Goal: Download file/media

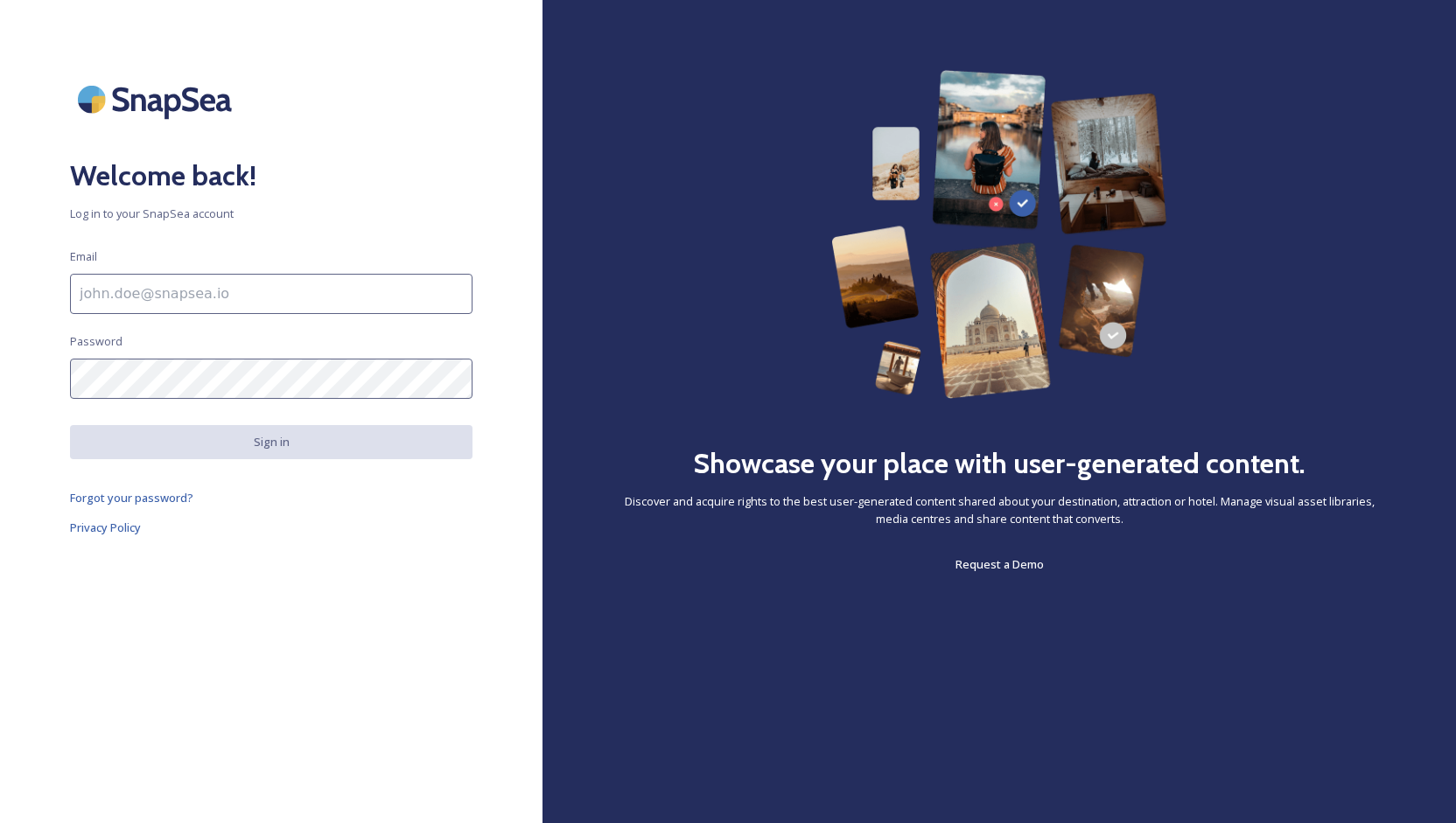
click at [117, 274] on input at bounding box center [270, 294] width 402 height 40
type input "[PERSON_NAME][EMAIL_ADDRESS][DOMAIN_NAME]"
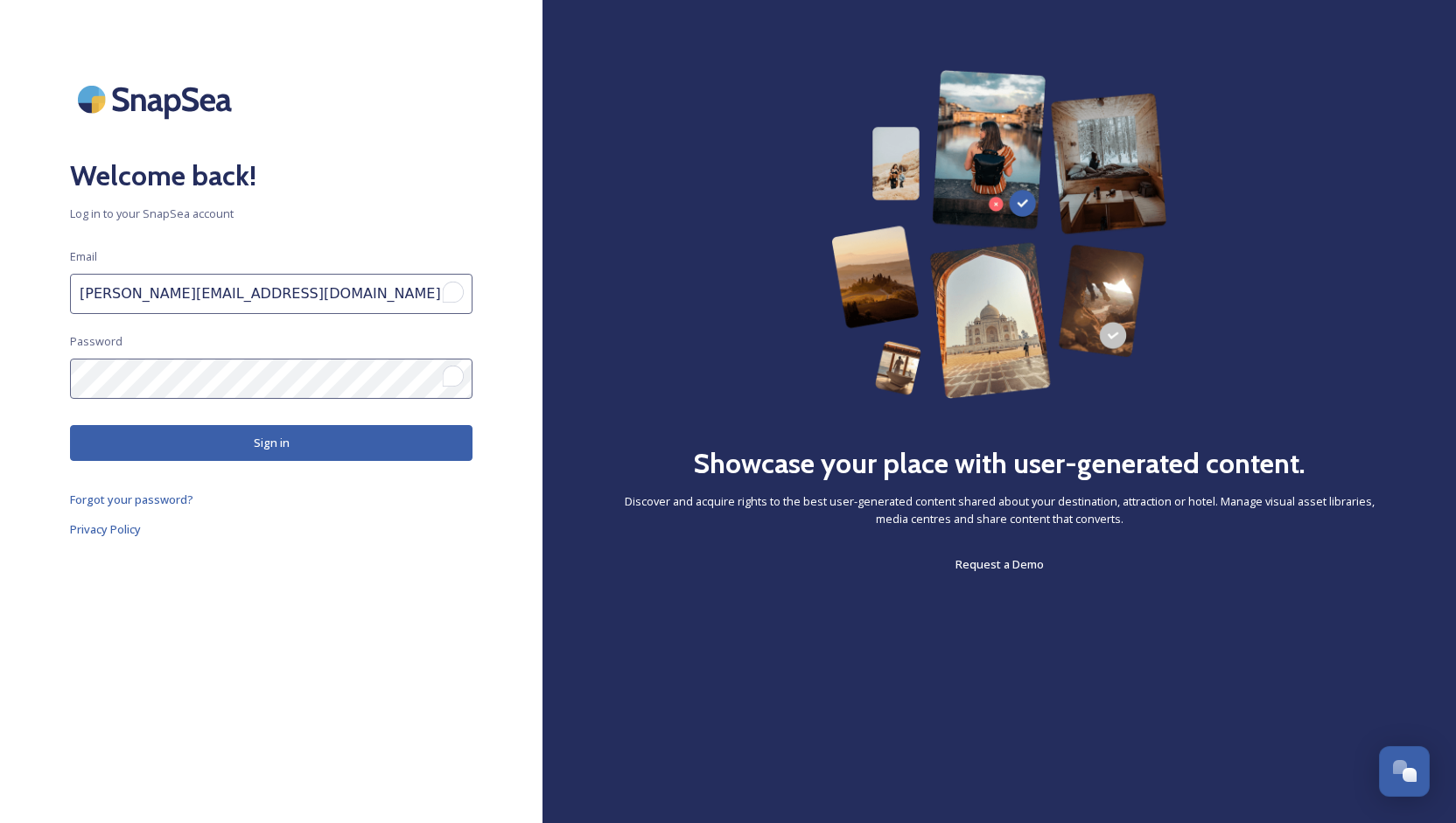
click at [244, 447] on button "Sign in" at bounding box center [270, 443] width 402 height 36
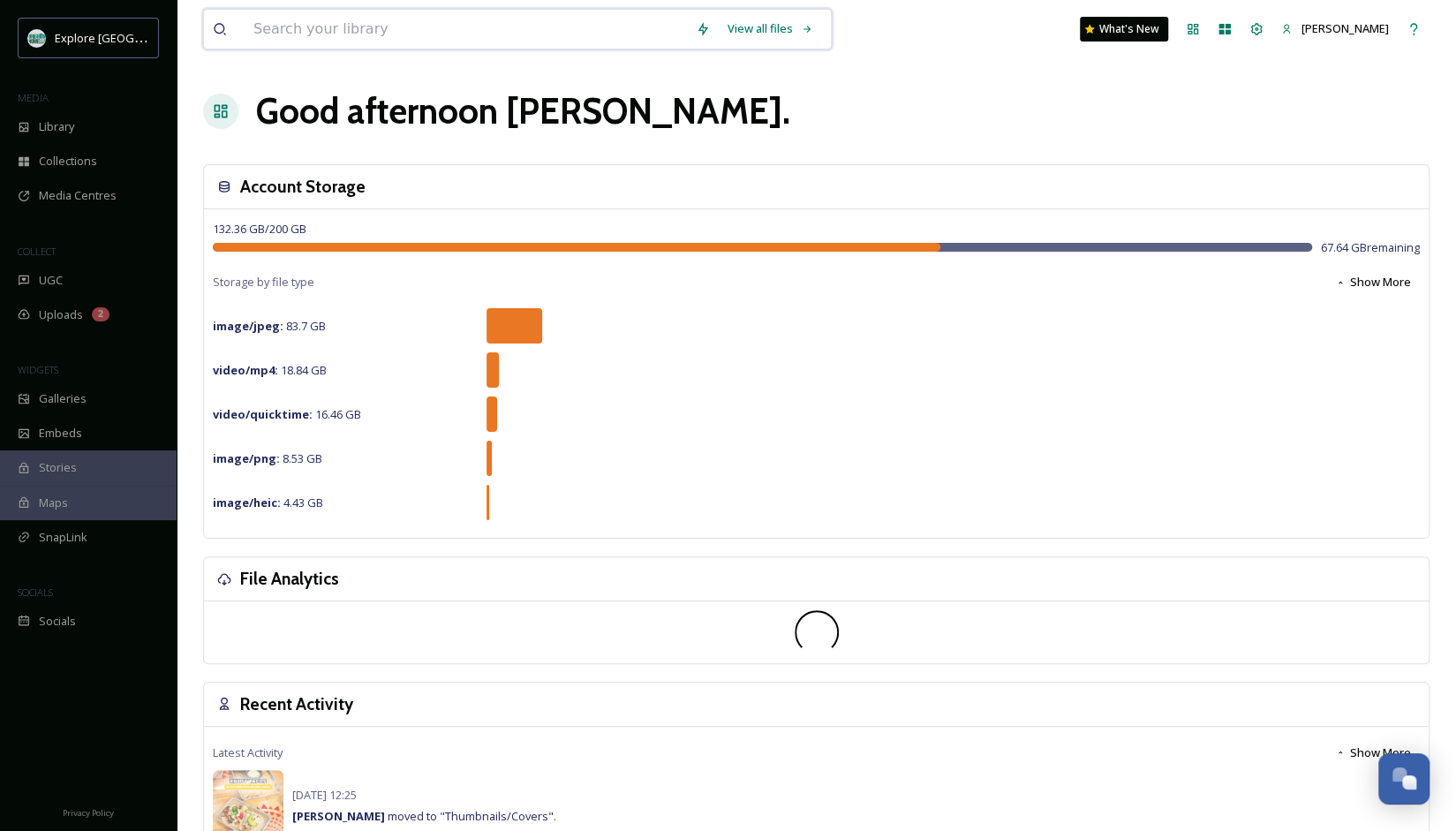
click at [419, 48] on input at bounding box center [466, 28] width 443 height 38
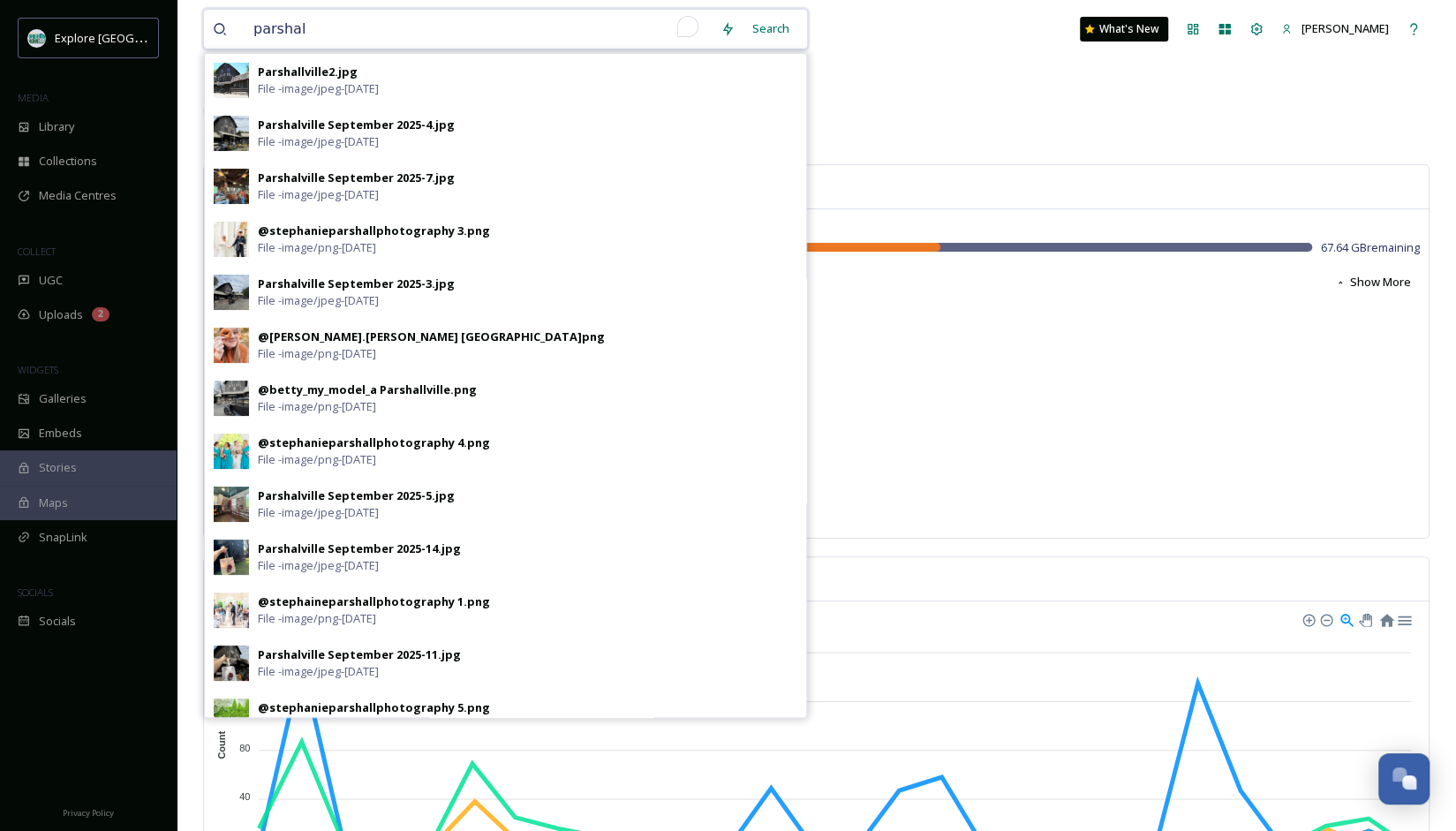
type input "[PERSON_NAME]"
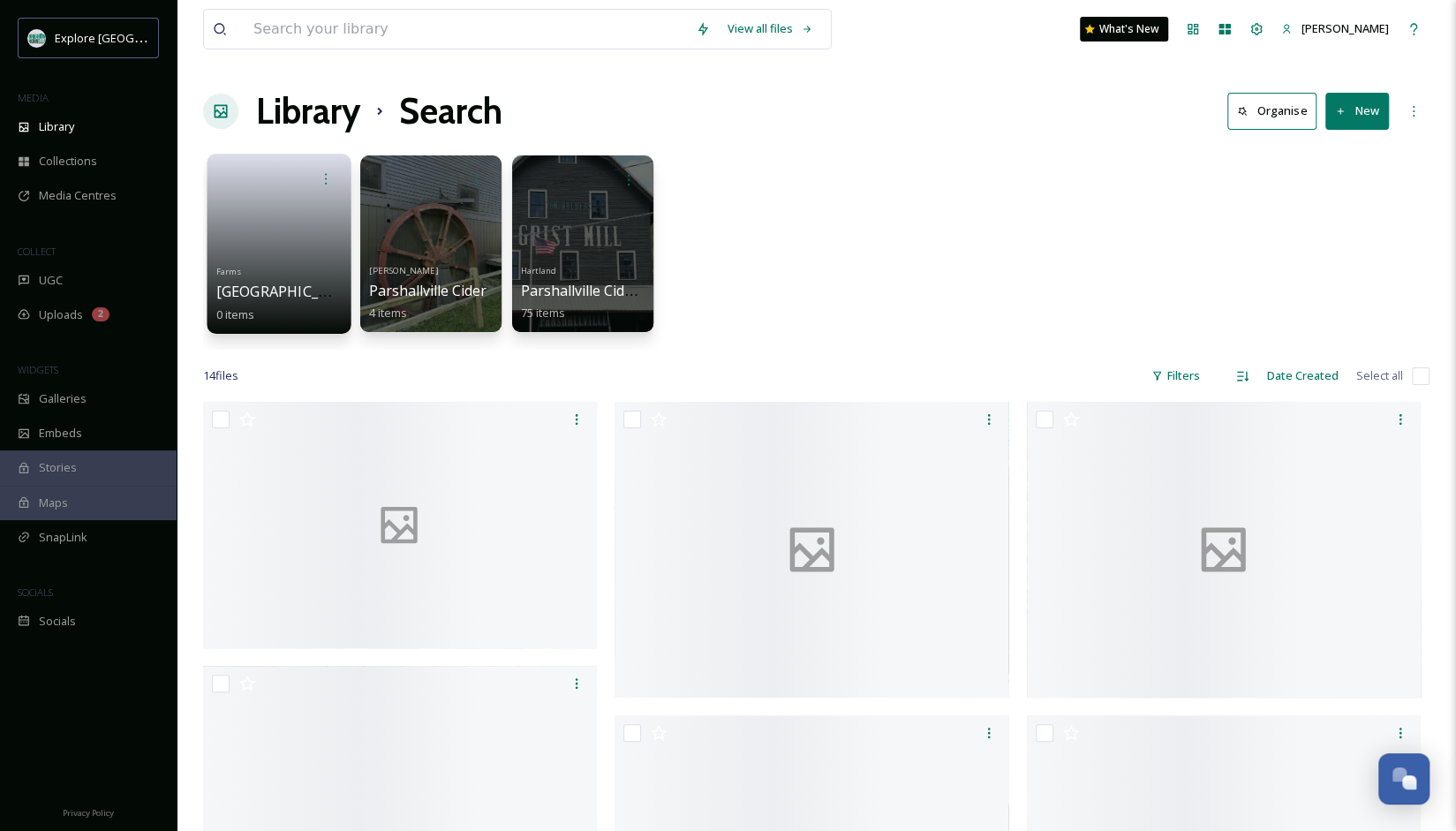
click at [302, 249] on link at bounding box center [279, 227] width 127 height 64
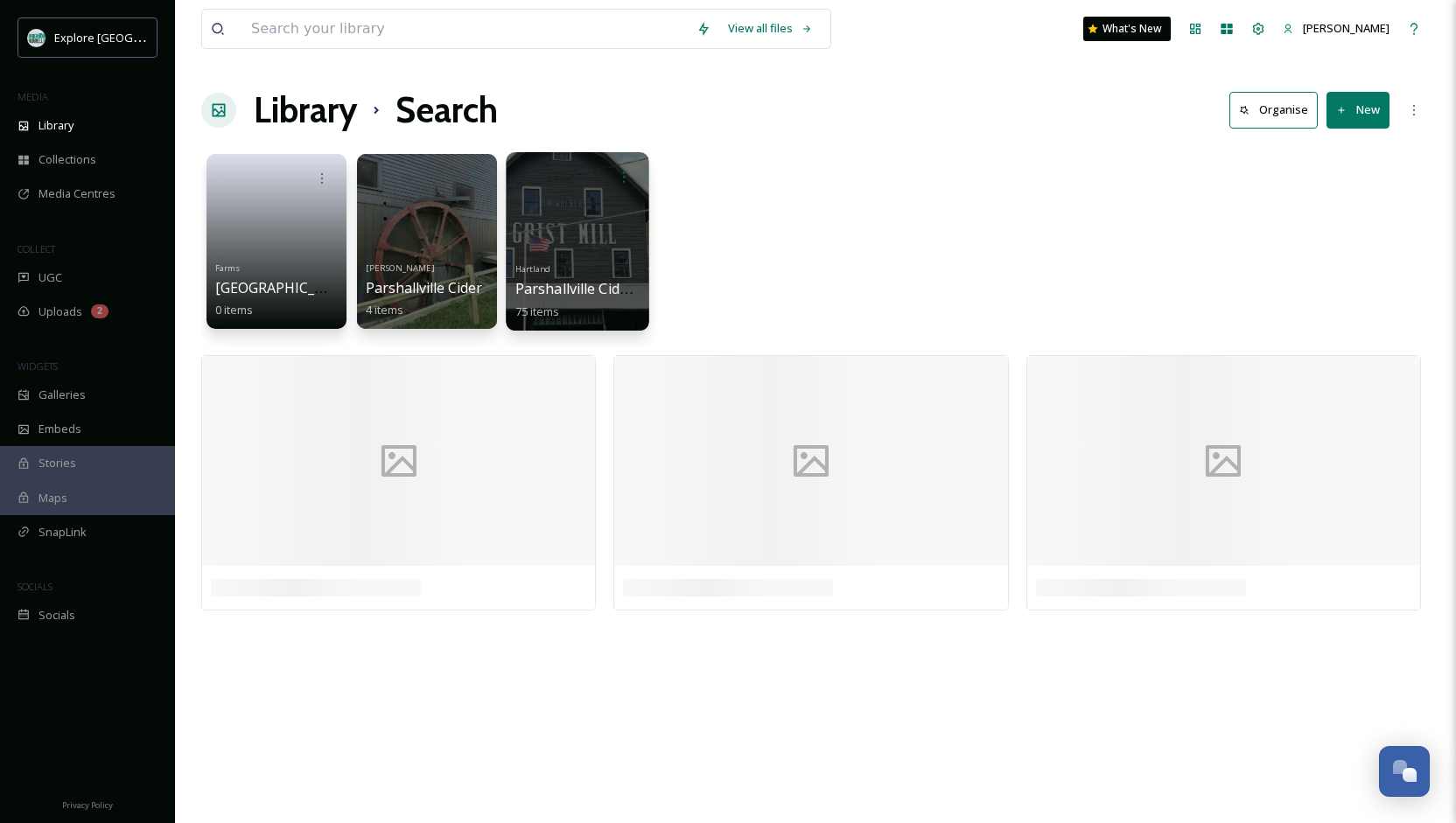
click at [555, 174] on div at bounding box center [578, 176] width 125 height 33
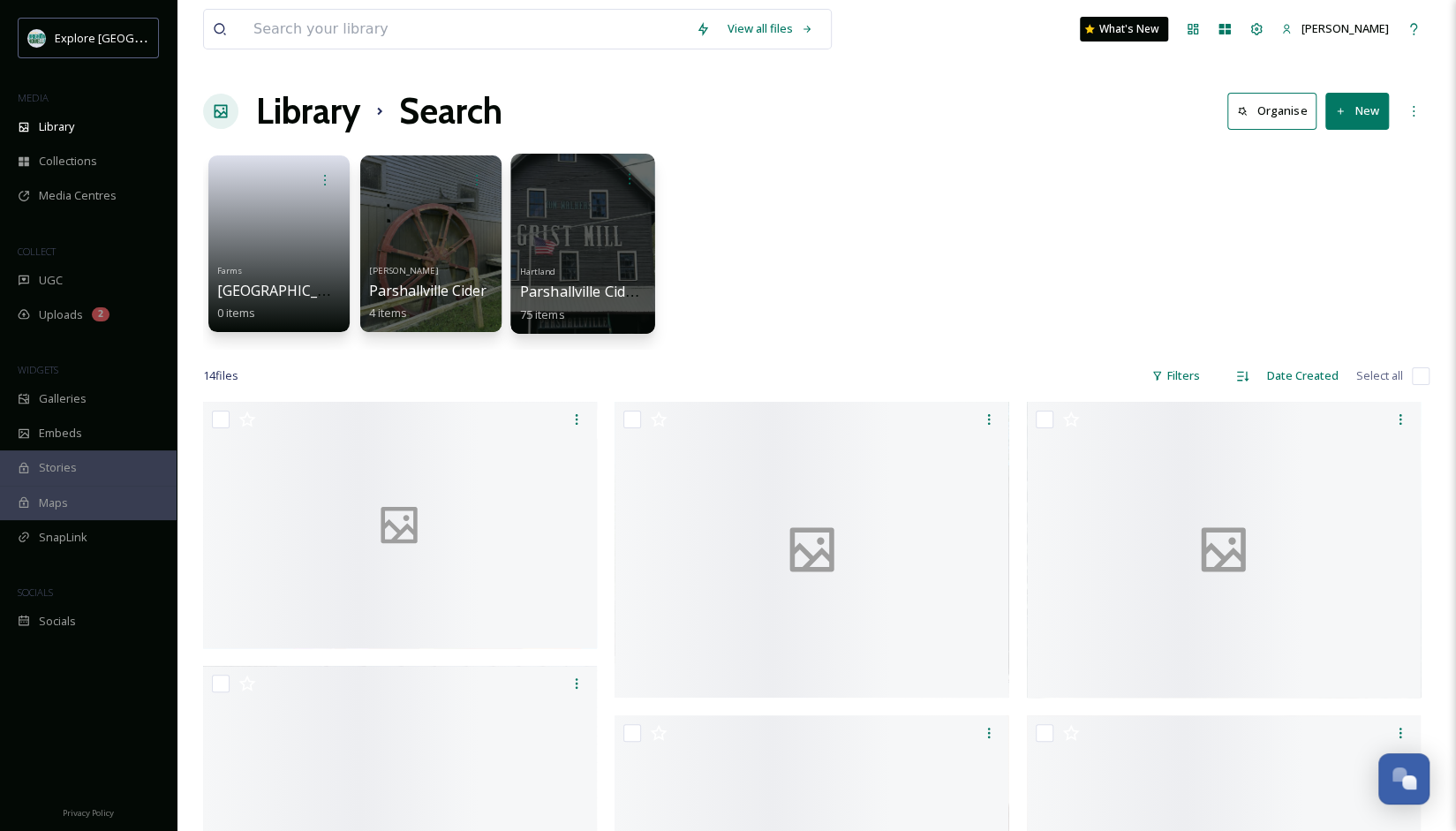
click at [573, 264] on div "Hartland Parshallville Cider Mill 75 items" at bounding box center [583, 292] width 127 height 66
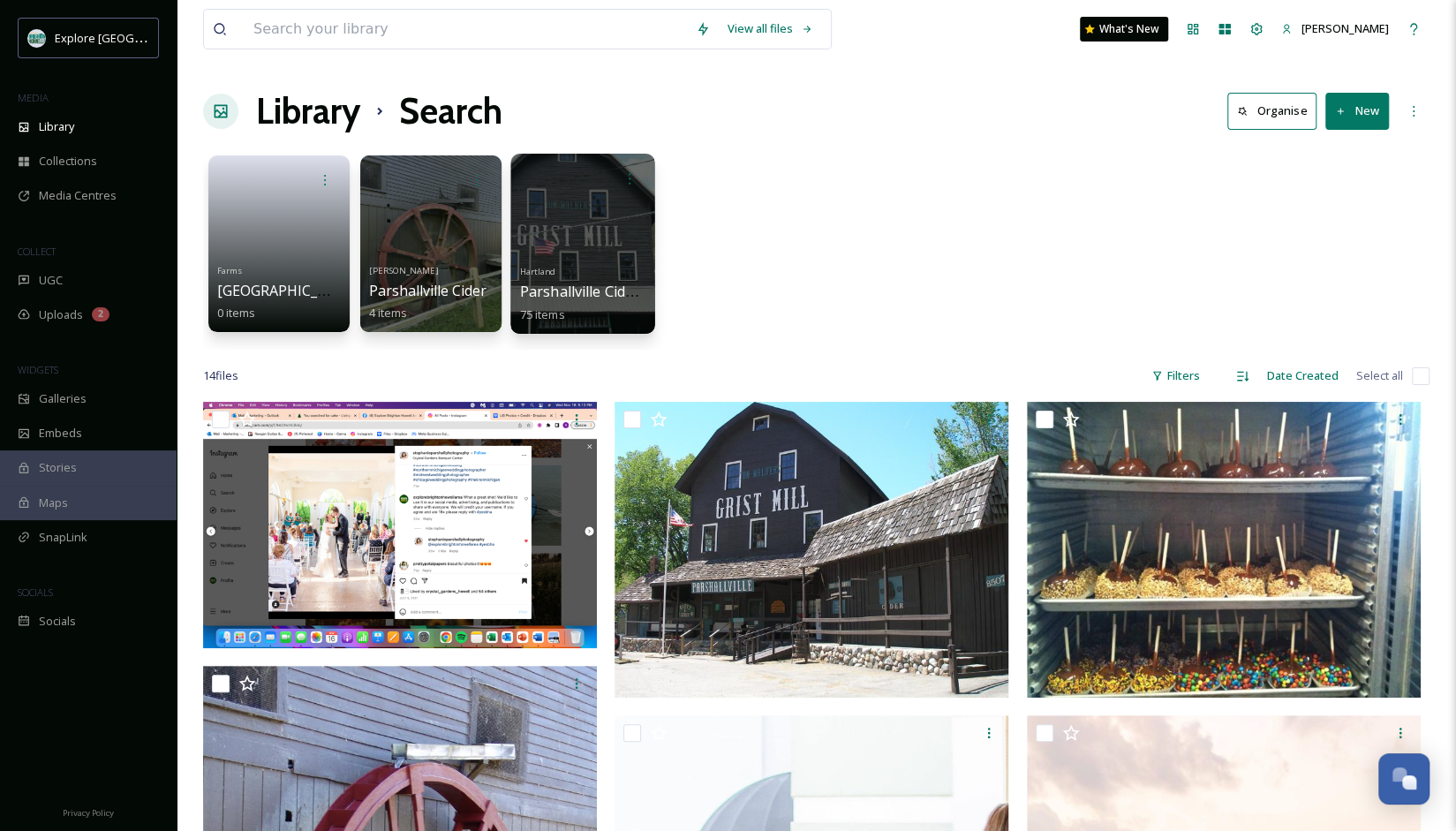
click at [573, 264] on div "Hartland Parshallville Cider Mill 75 items" at bounding box center [583, 292] width 127 height 66
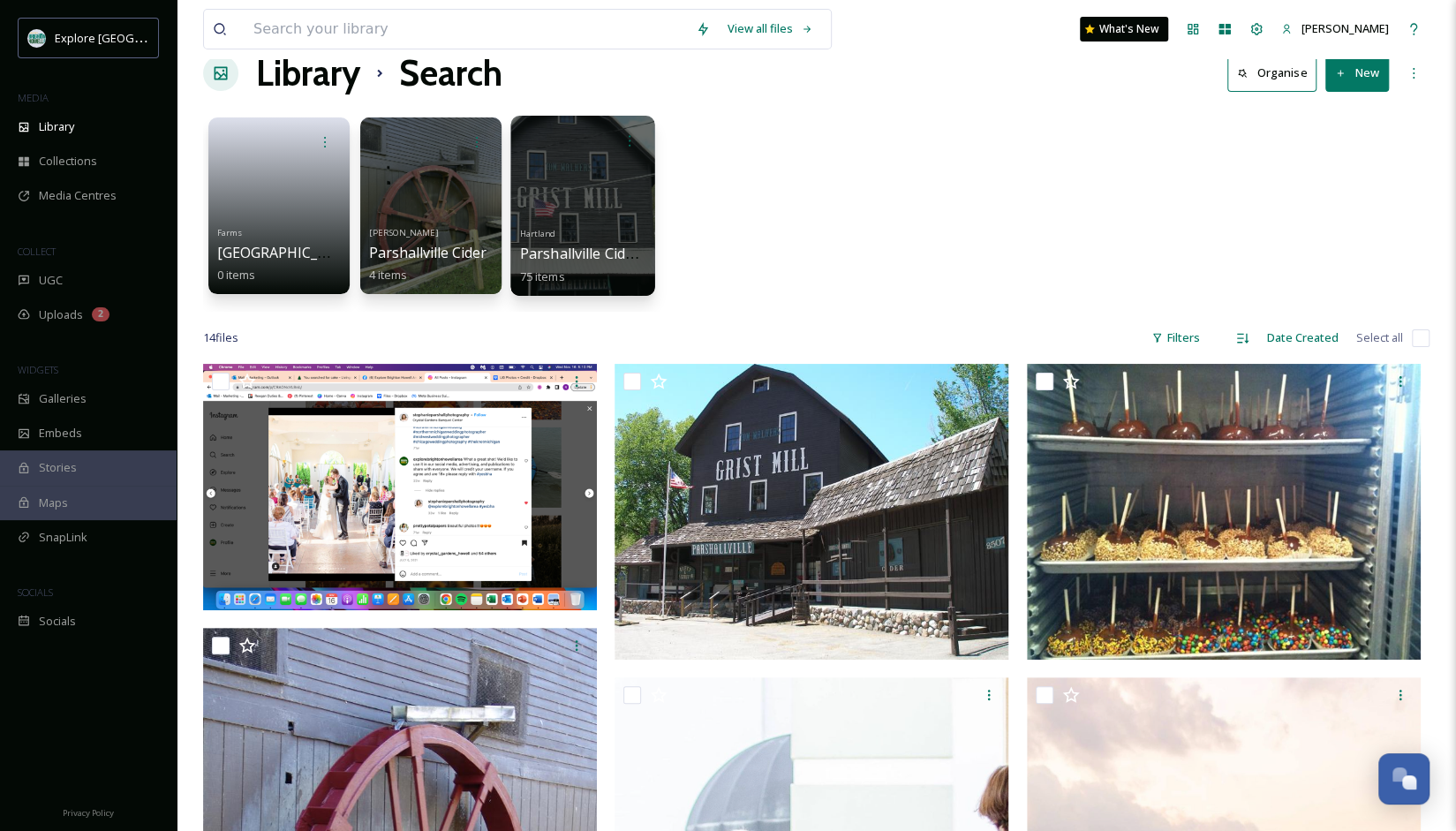
scroll to position [38, 0]
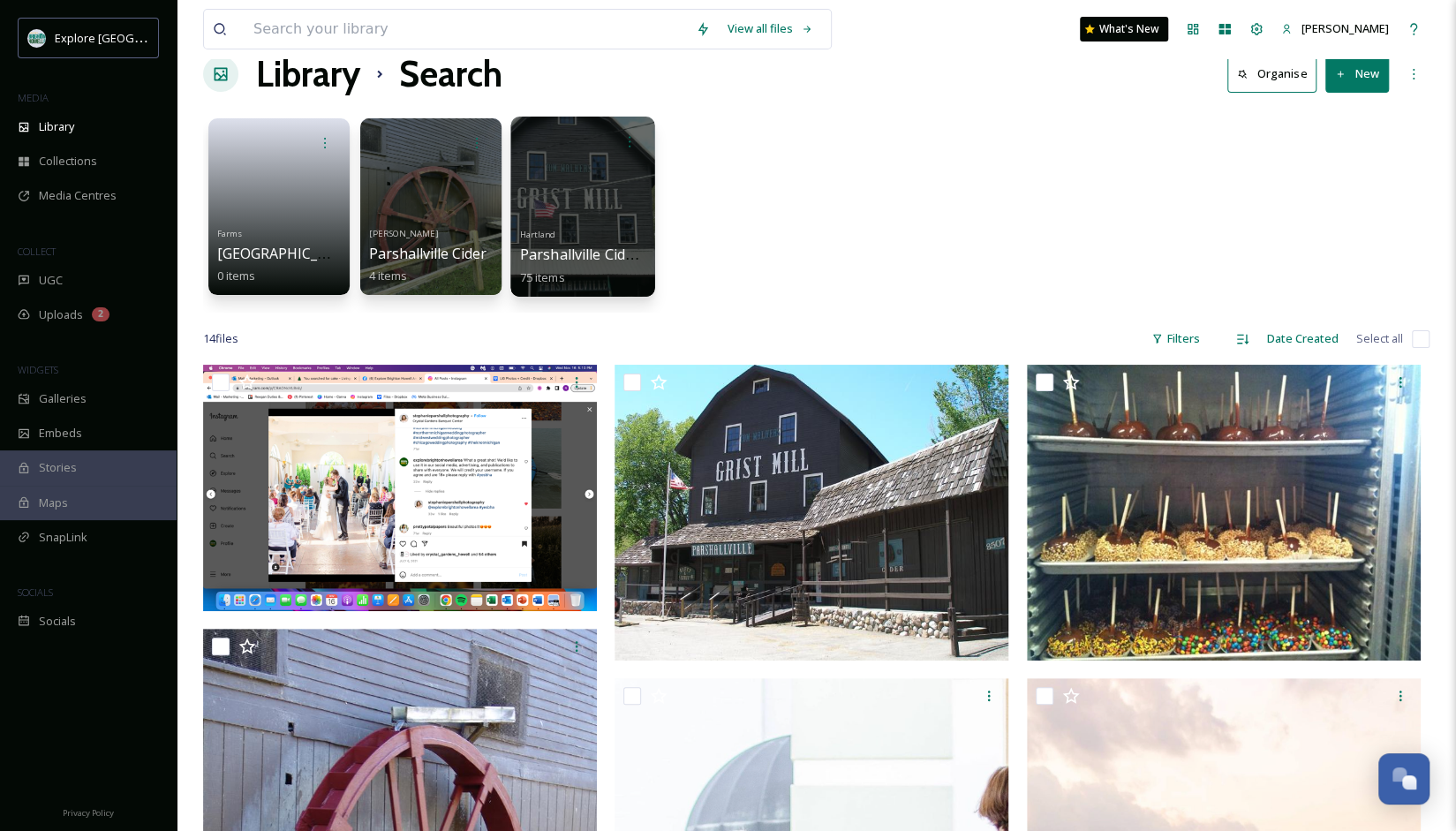
click at [574, 204] on div at bounding box center [581, 206] width 143 height 180
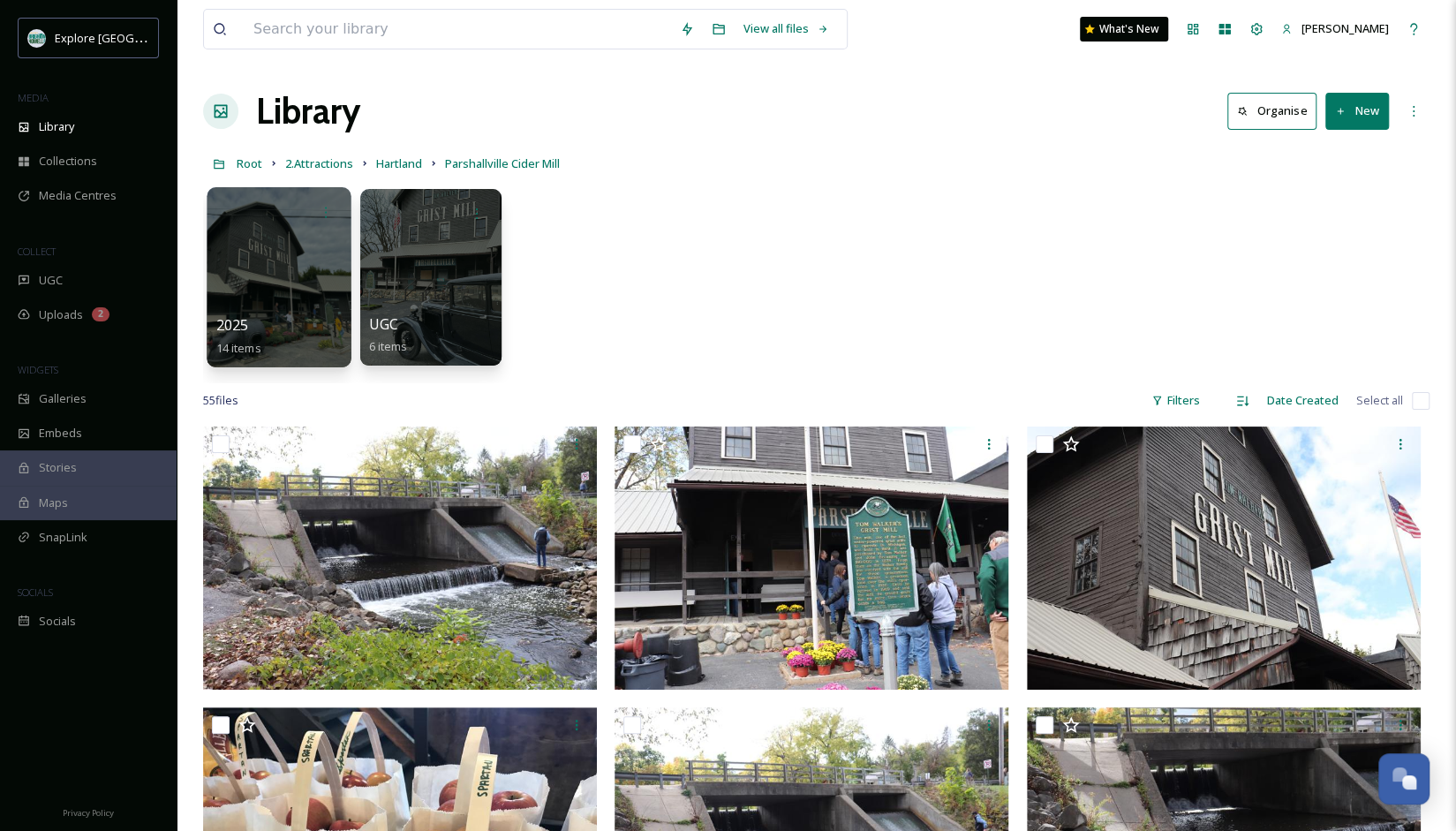
click at [237, 291] on div at bounding box center [278, 278] width 143 height 180
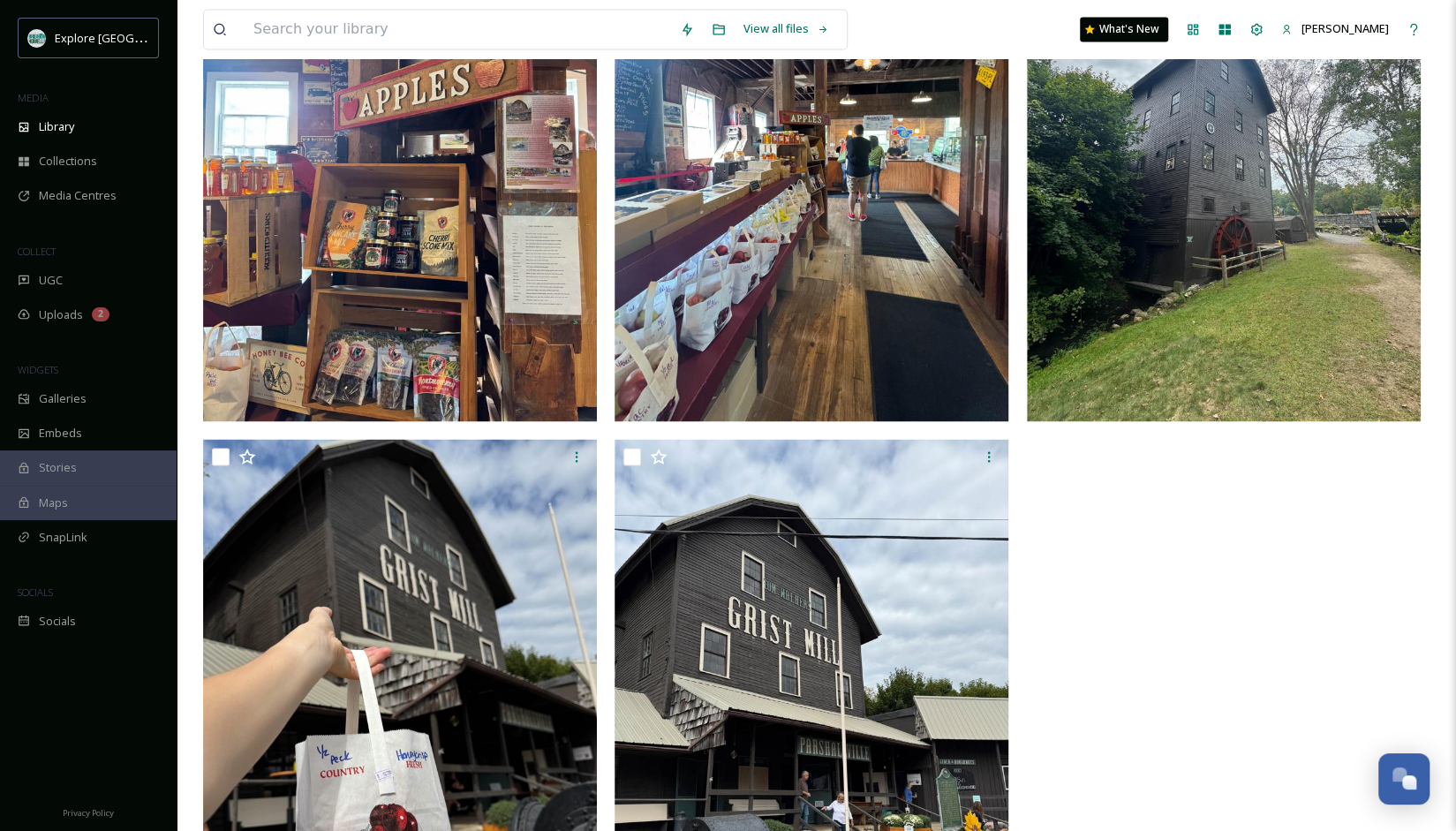
scroll to position [1996, 0]
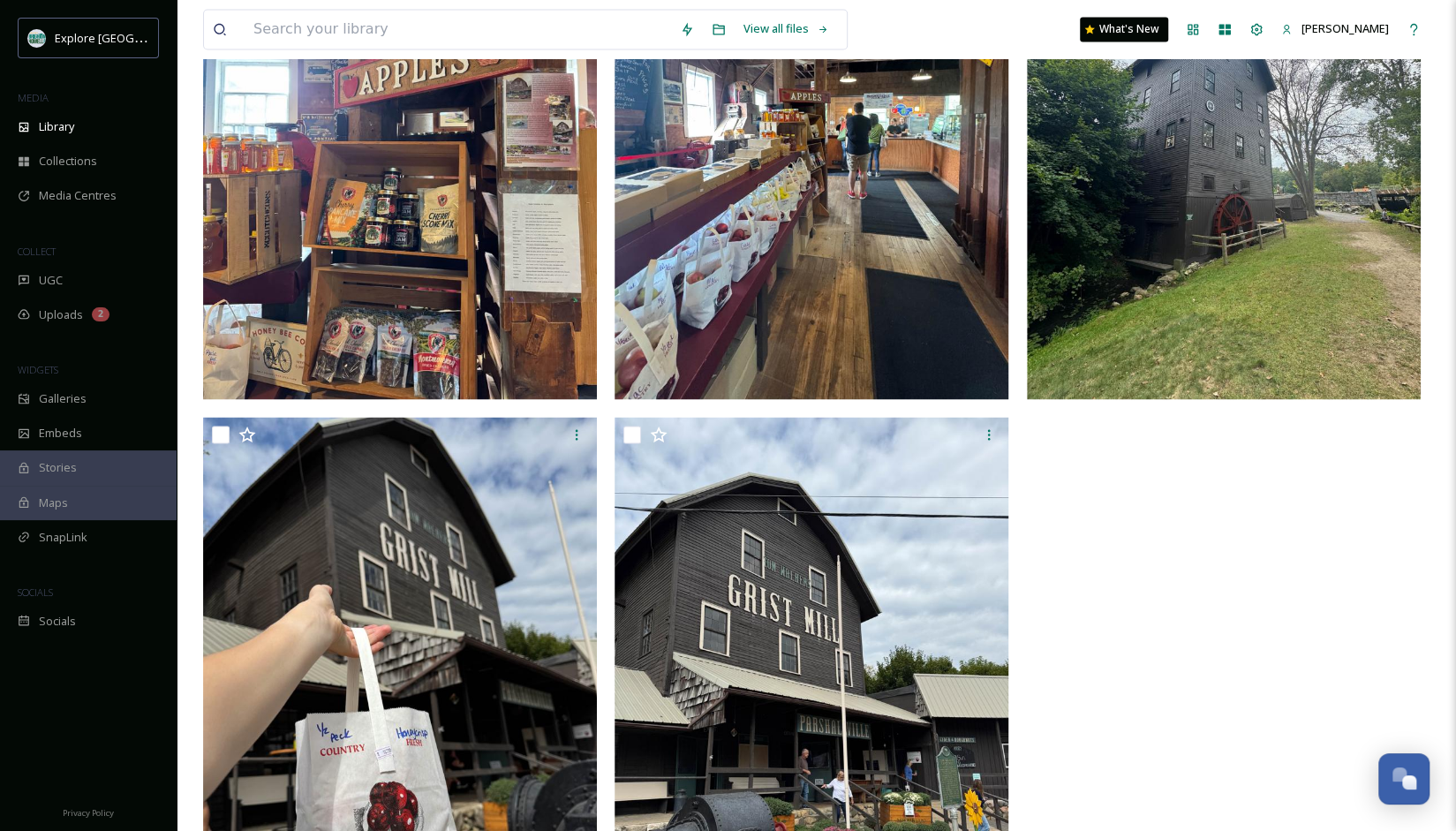
click at [1329, 249] on img at bounding box center [1223, 135] width 394 height 524
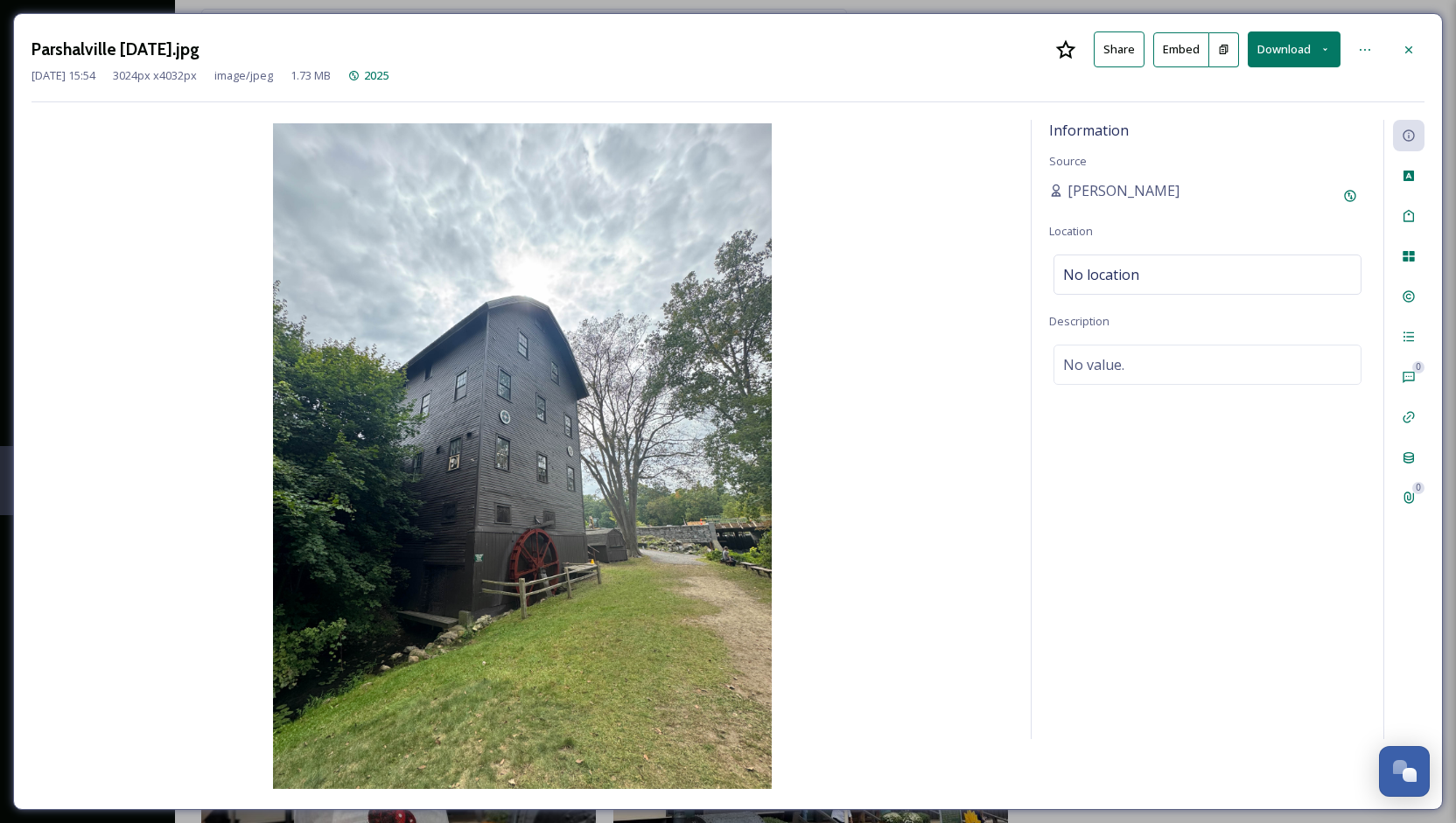
click at [1300, 56] on button "Download" at bounding box center [1294, 49] width 93 height 36
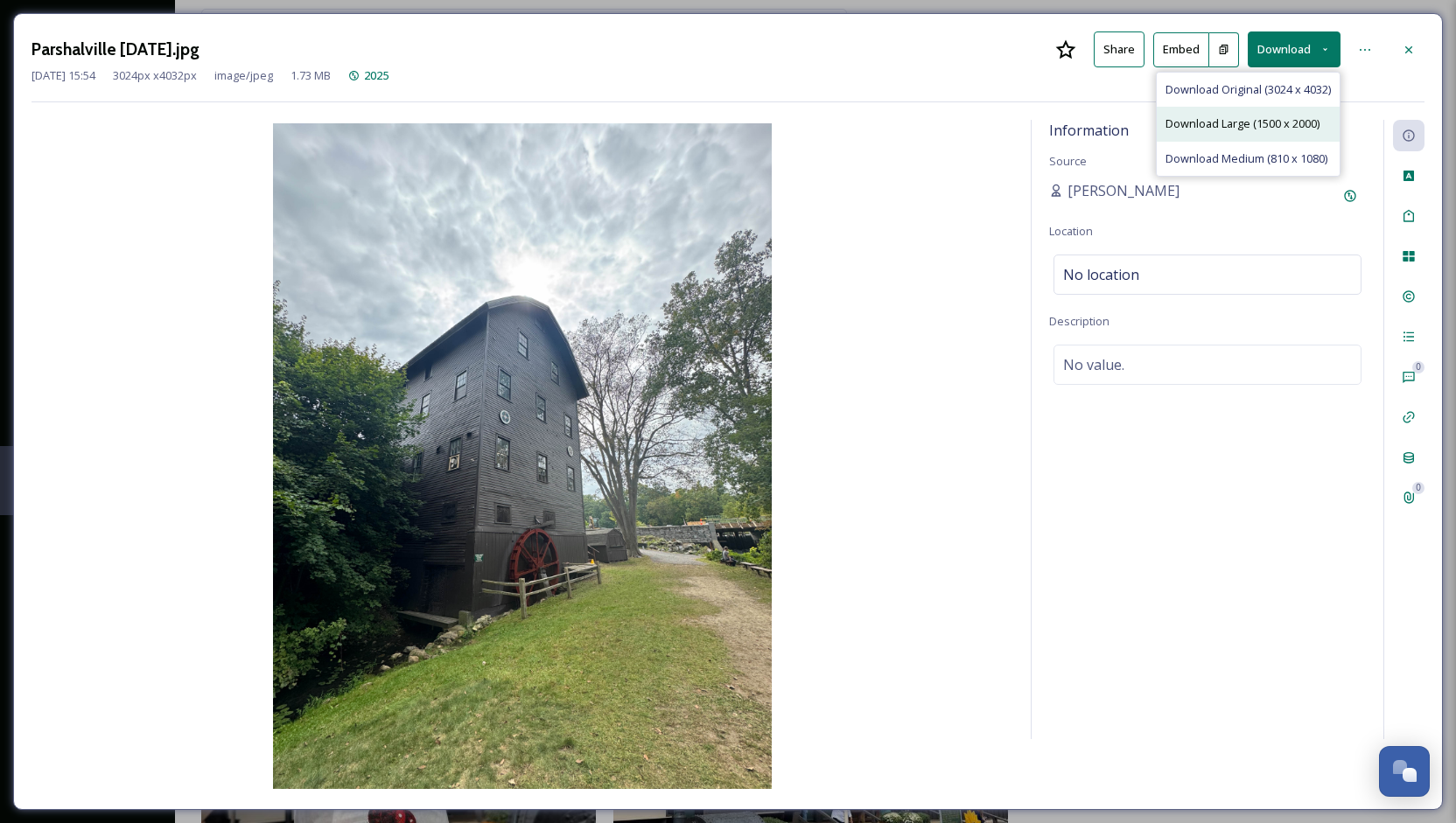
click at [1220, 124] on span "Download Large (1500 x 2000)" at bounding box center [1242, 124] width 154 height 17
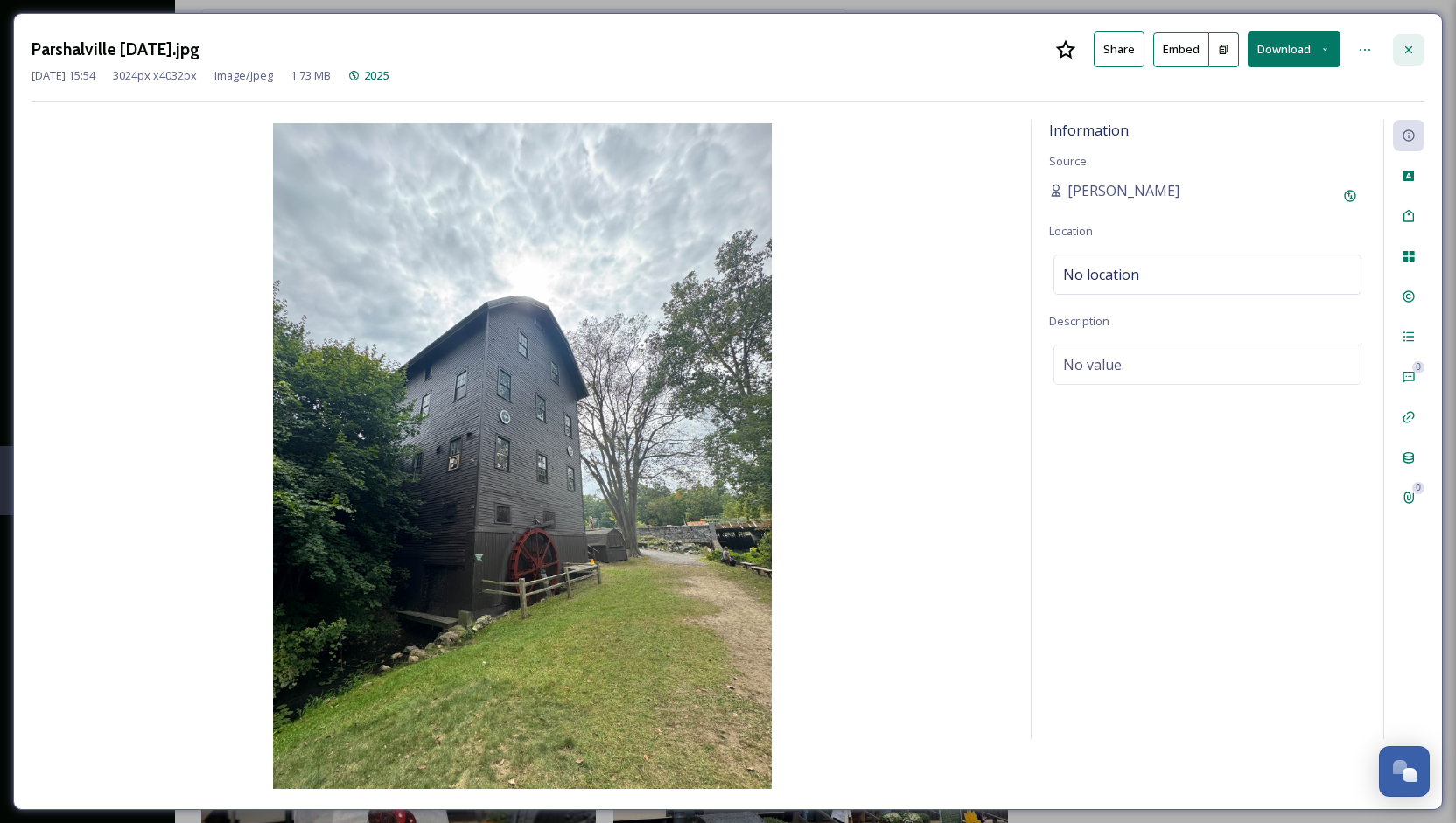
click at [1400, 43] on div at bounding box center [1409, 50] width 32 height 32
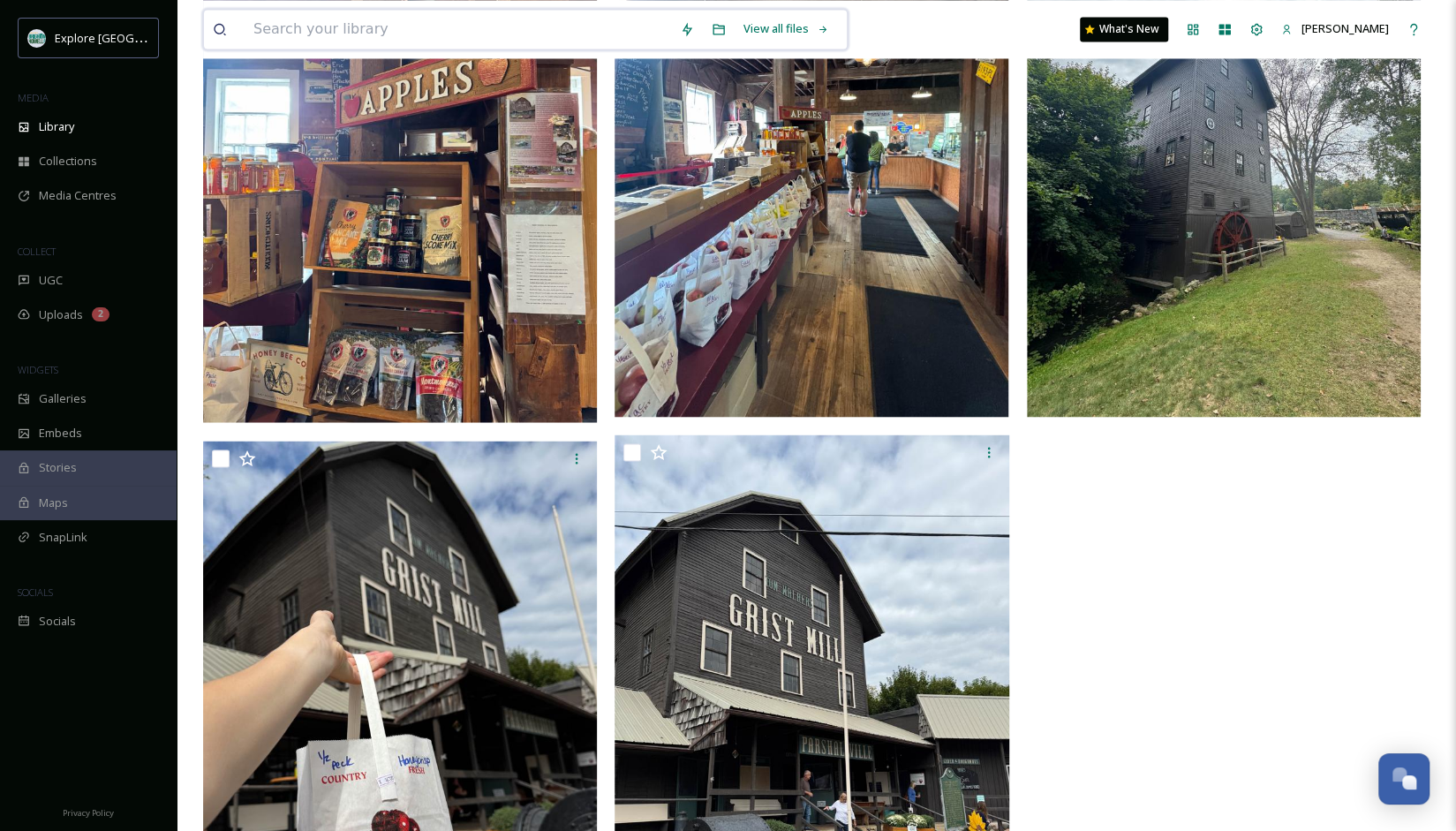
click at [592, 23] on input at bounding box center [458, 28] width 427 height 38
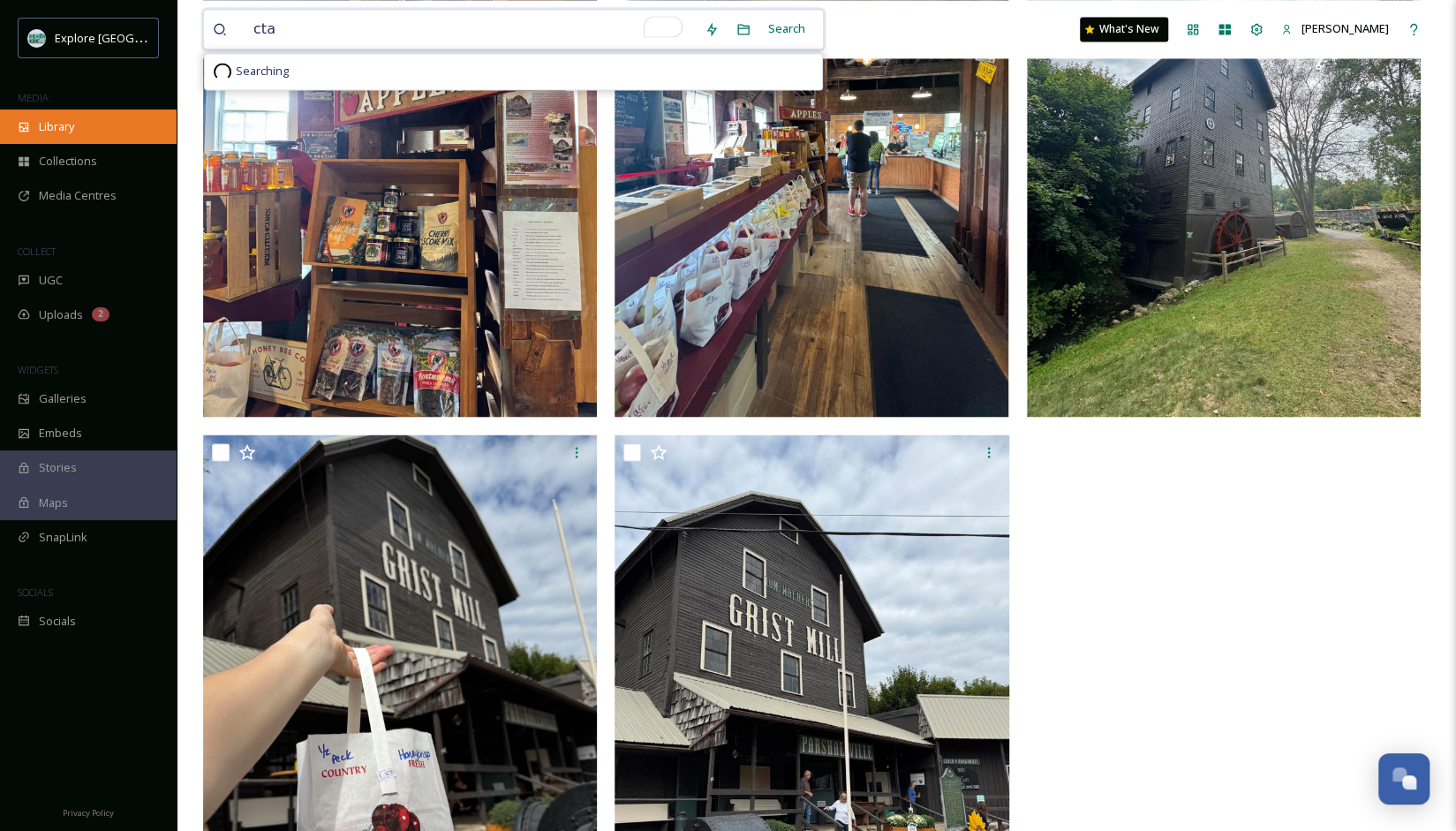
type input "cta"
click at [105, 133] on div "Library" at bounding box center [88, 127] width 176 height 35
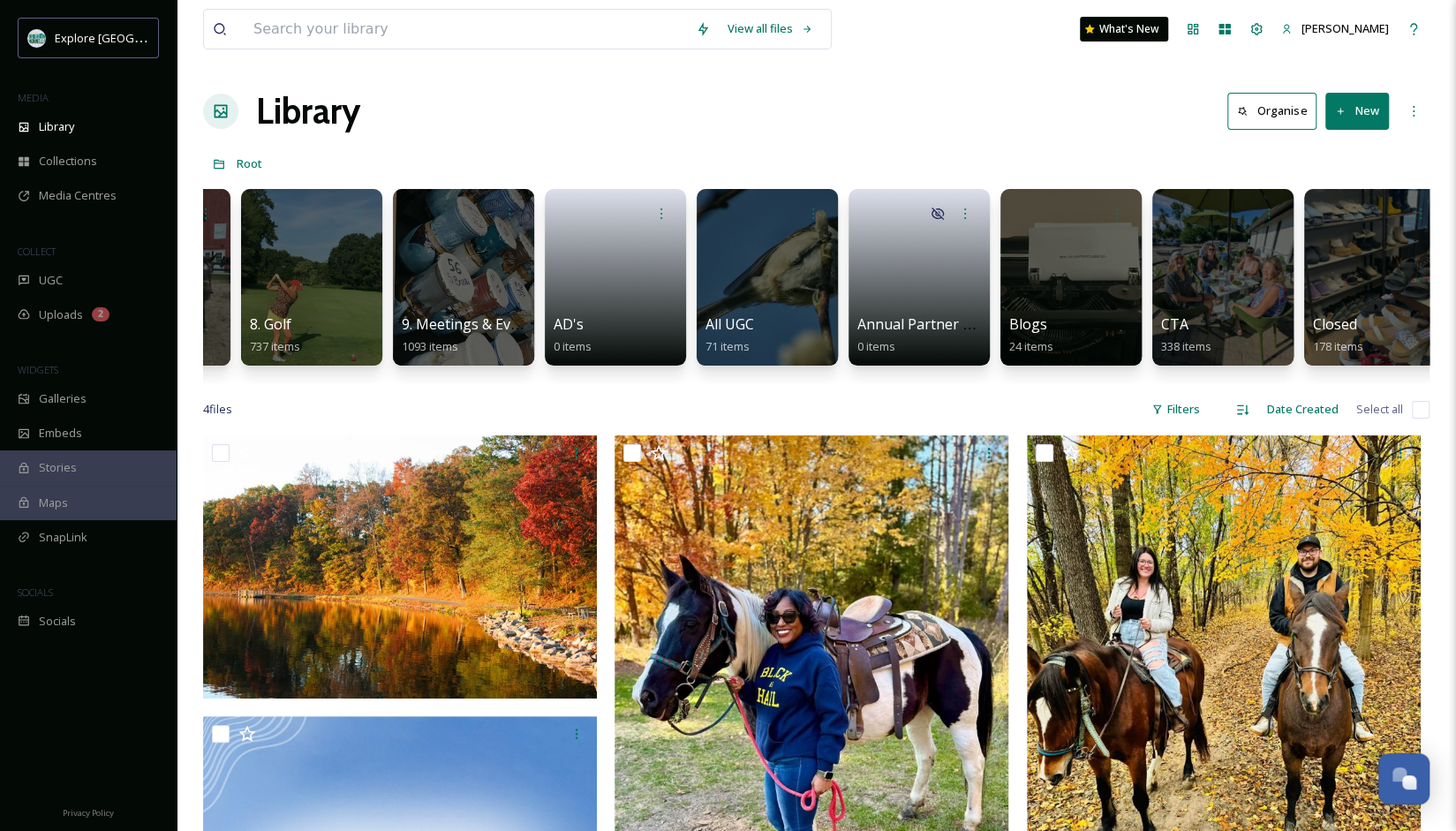
scroll to position [0, 1117]
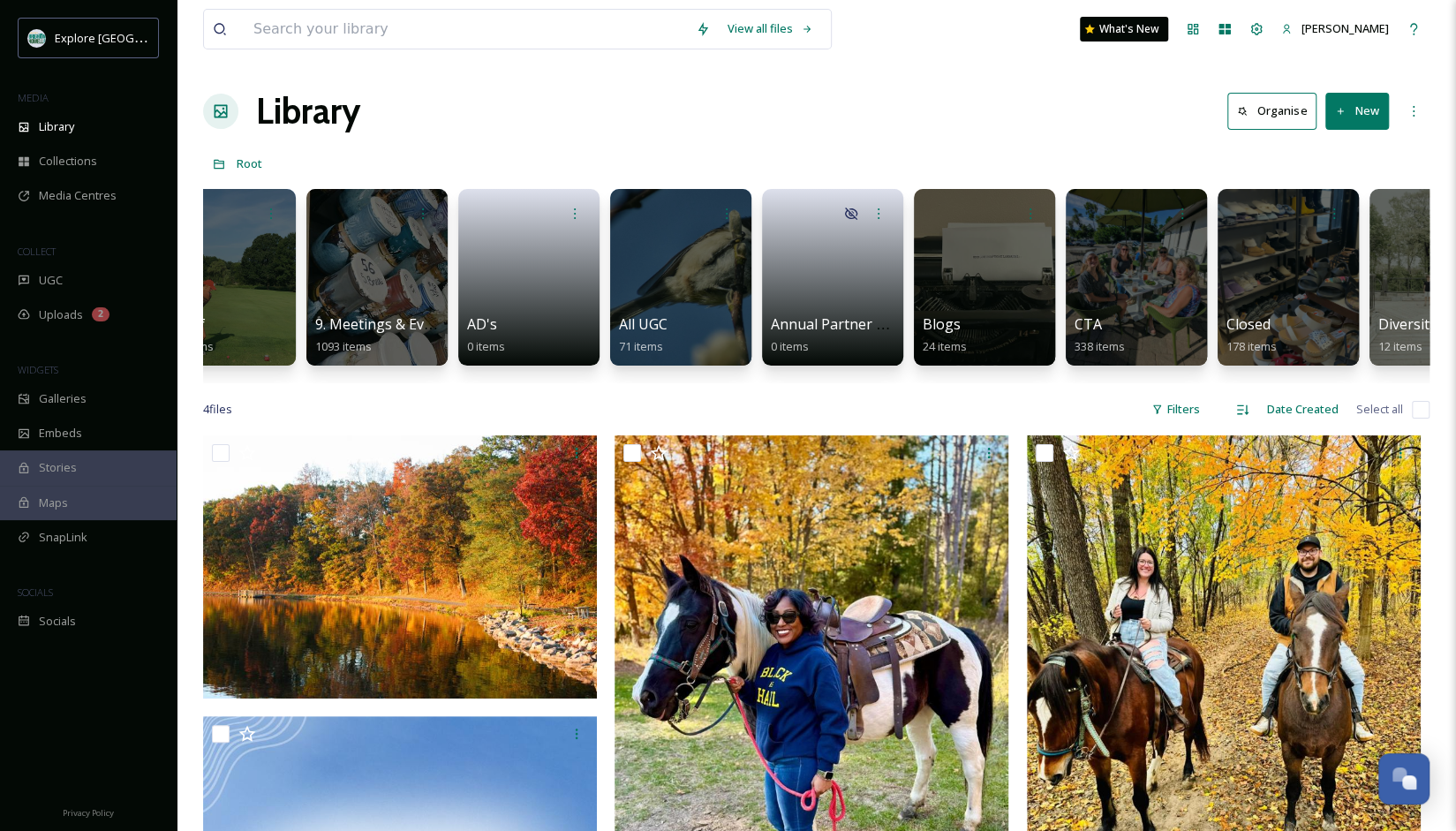
click at [1080, 335] on div "CTA 338 items" at bounding box center [1136, 335] width 124 height 43
click at [1124, 279] on div at bounding box center [1135, 278] width 143 height 180
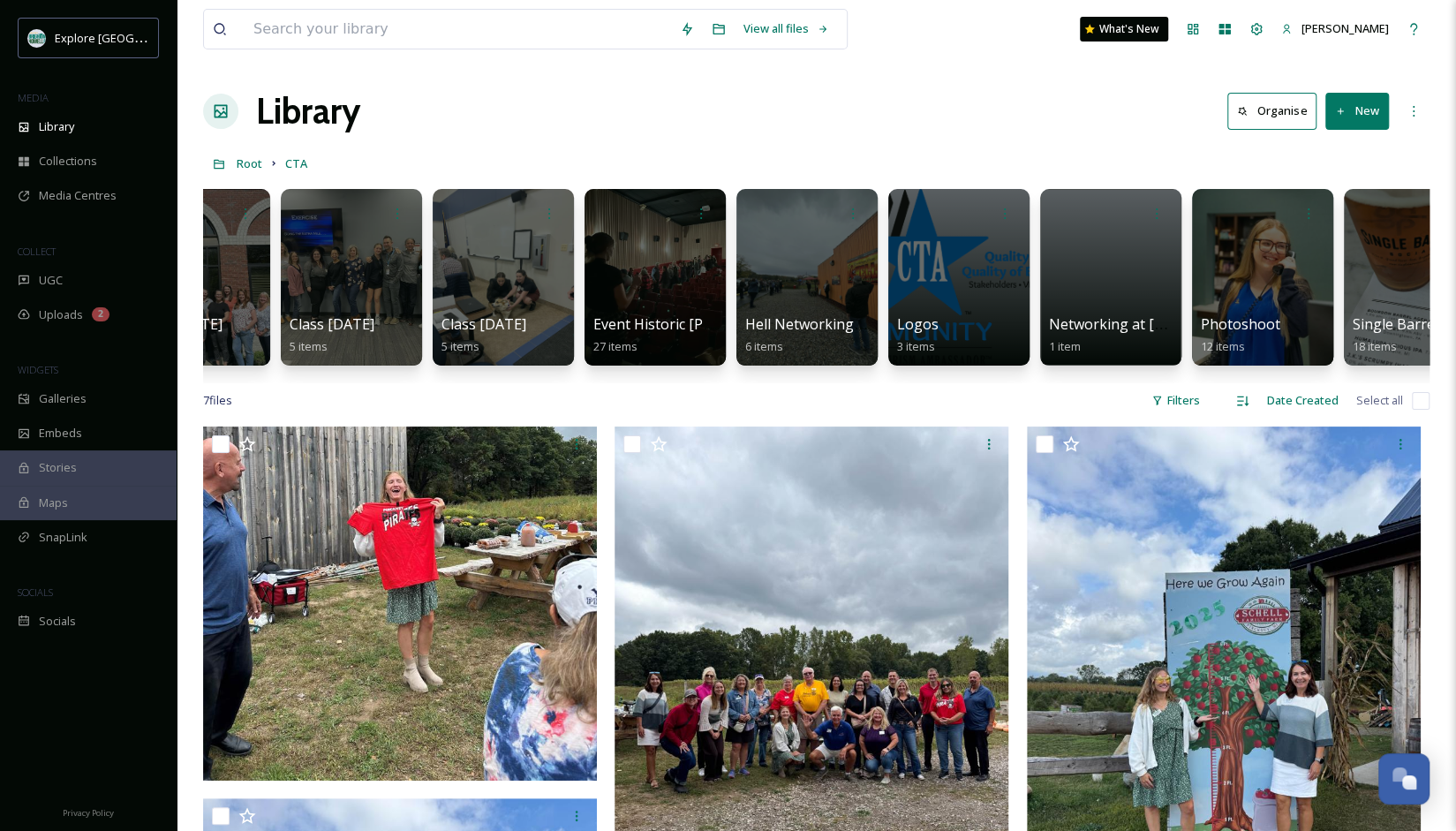
scroll to position [0, 2208]
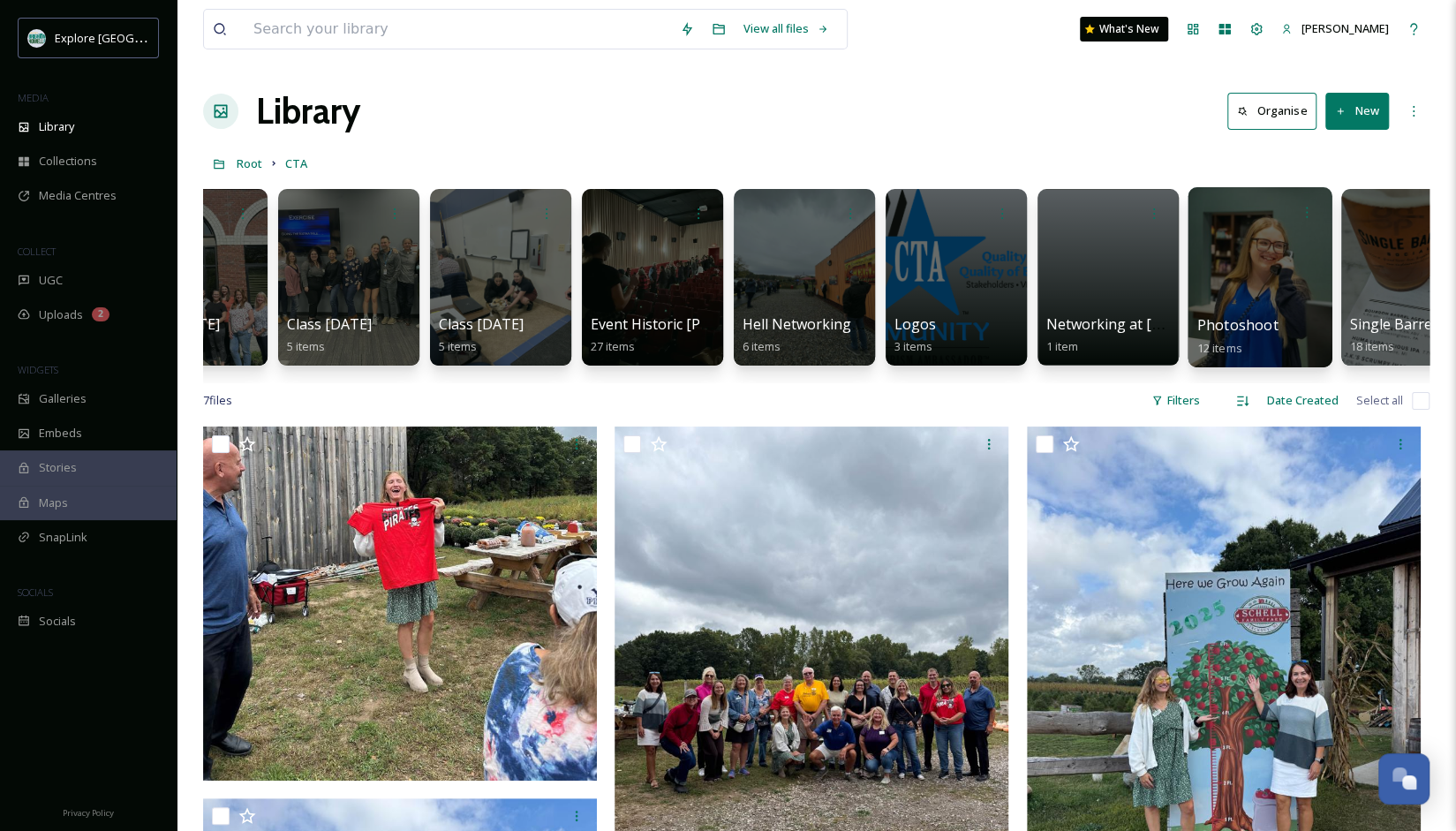
click at [1238, 286] on div at bounding box center [1258, 278] width 143 height 180
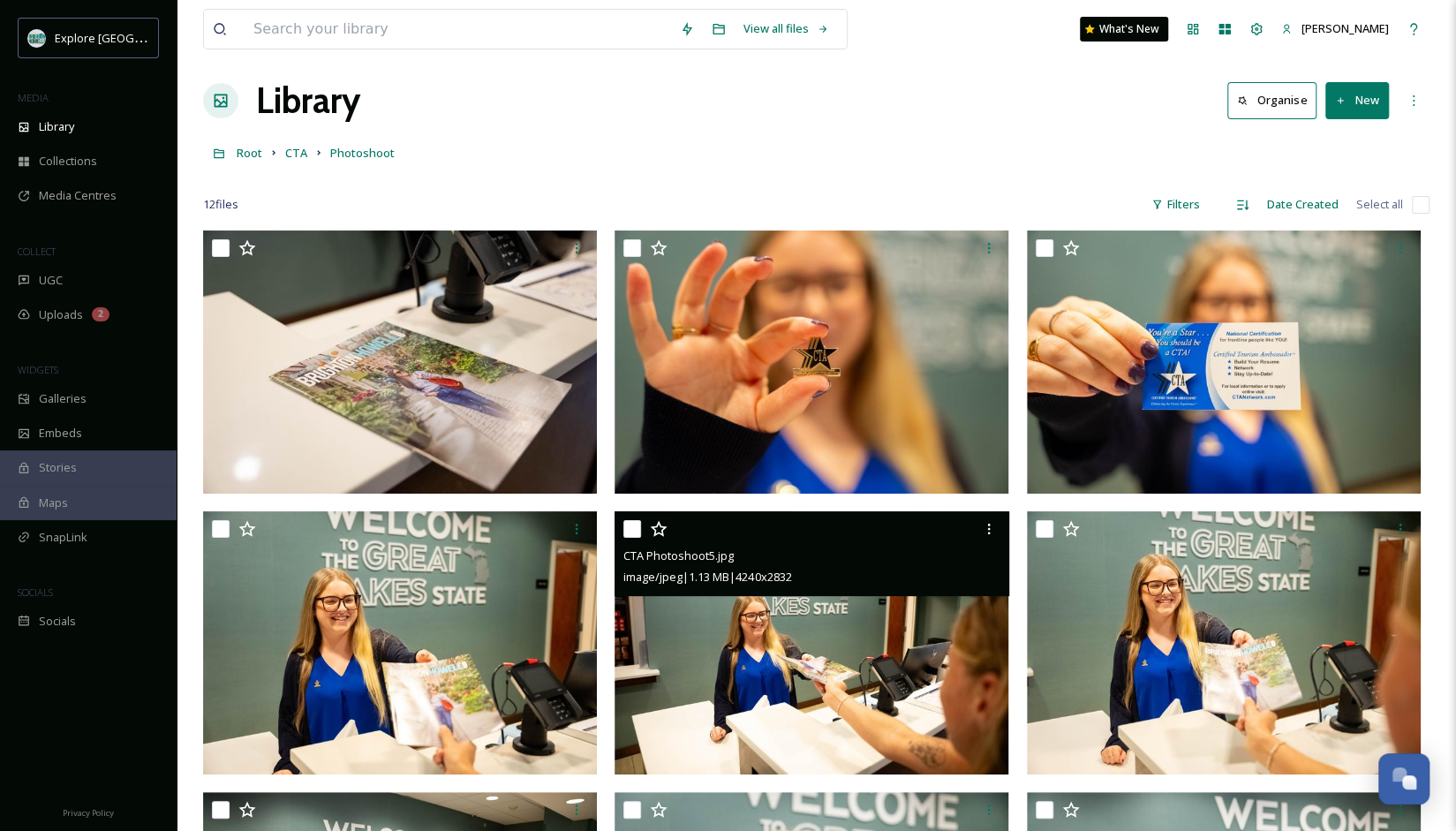
scroll to position [10, 0]
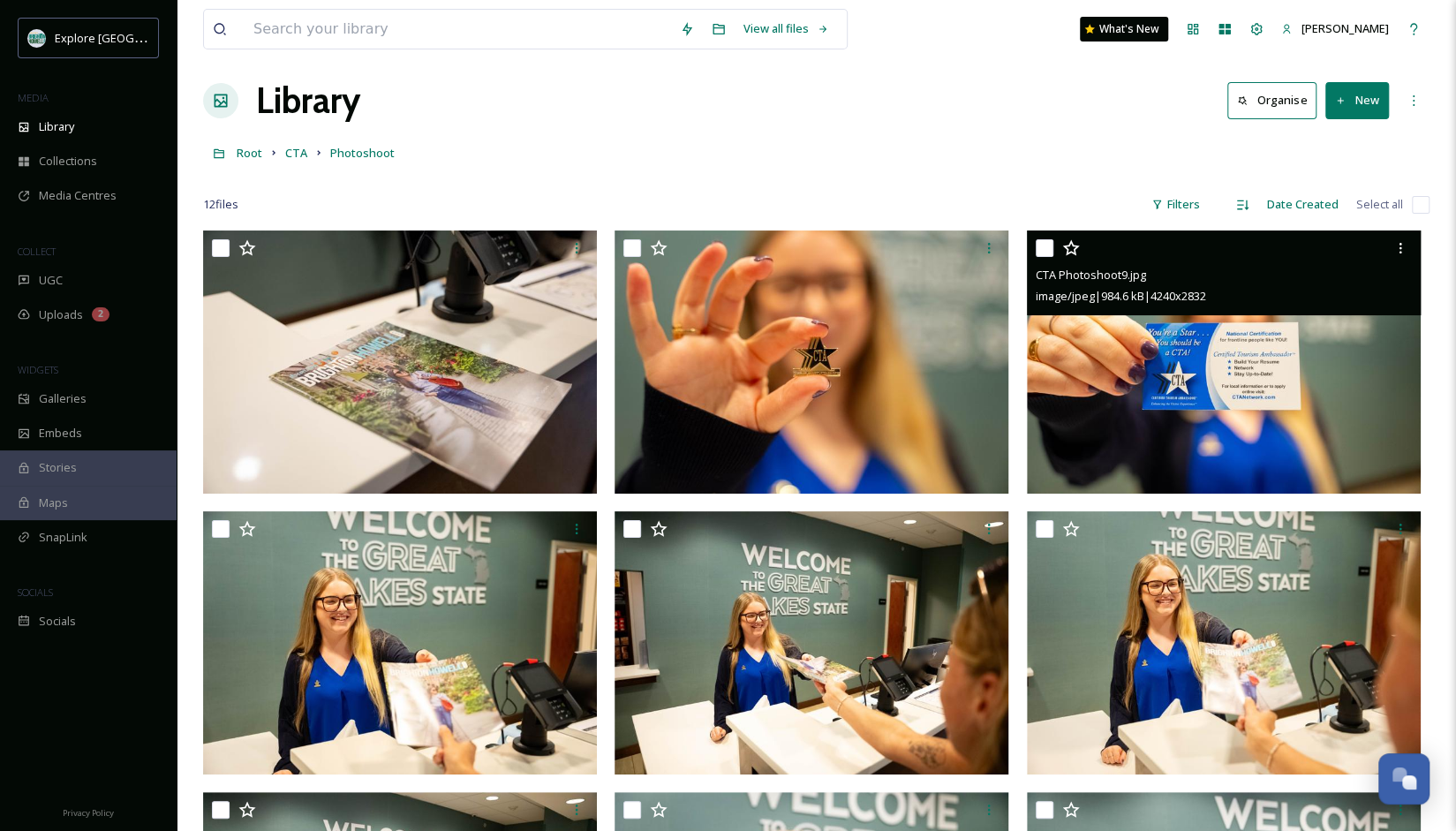
click at [1248, 367] on img at bounding box center [1223, 362] width 394 height 264
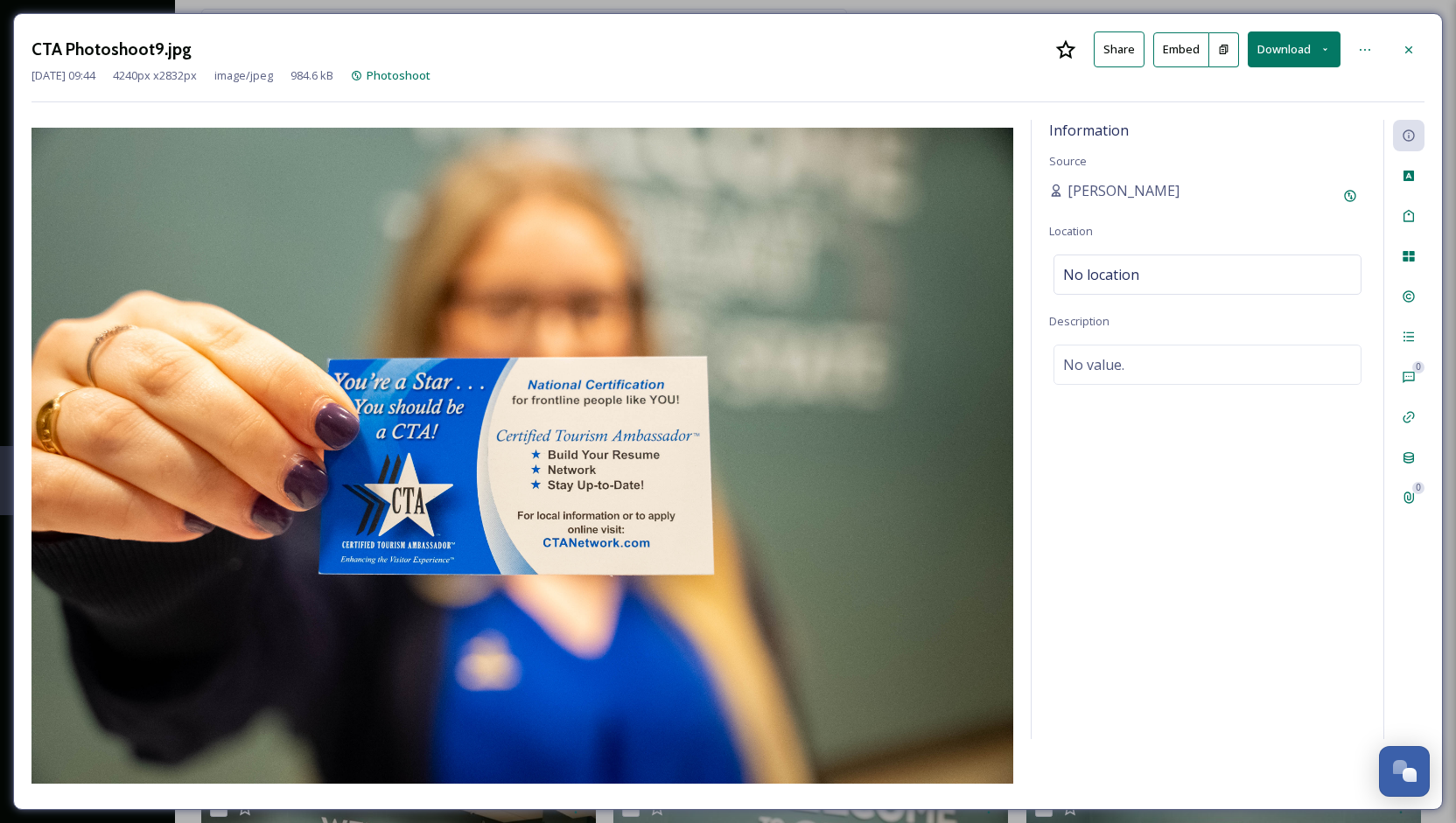
click at [1284, 46] on button "Download" at bounding box center [1294, 49] width 93 height 36
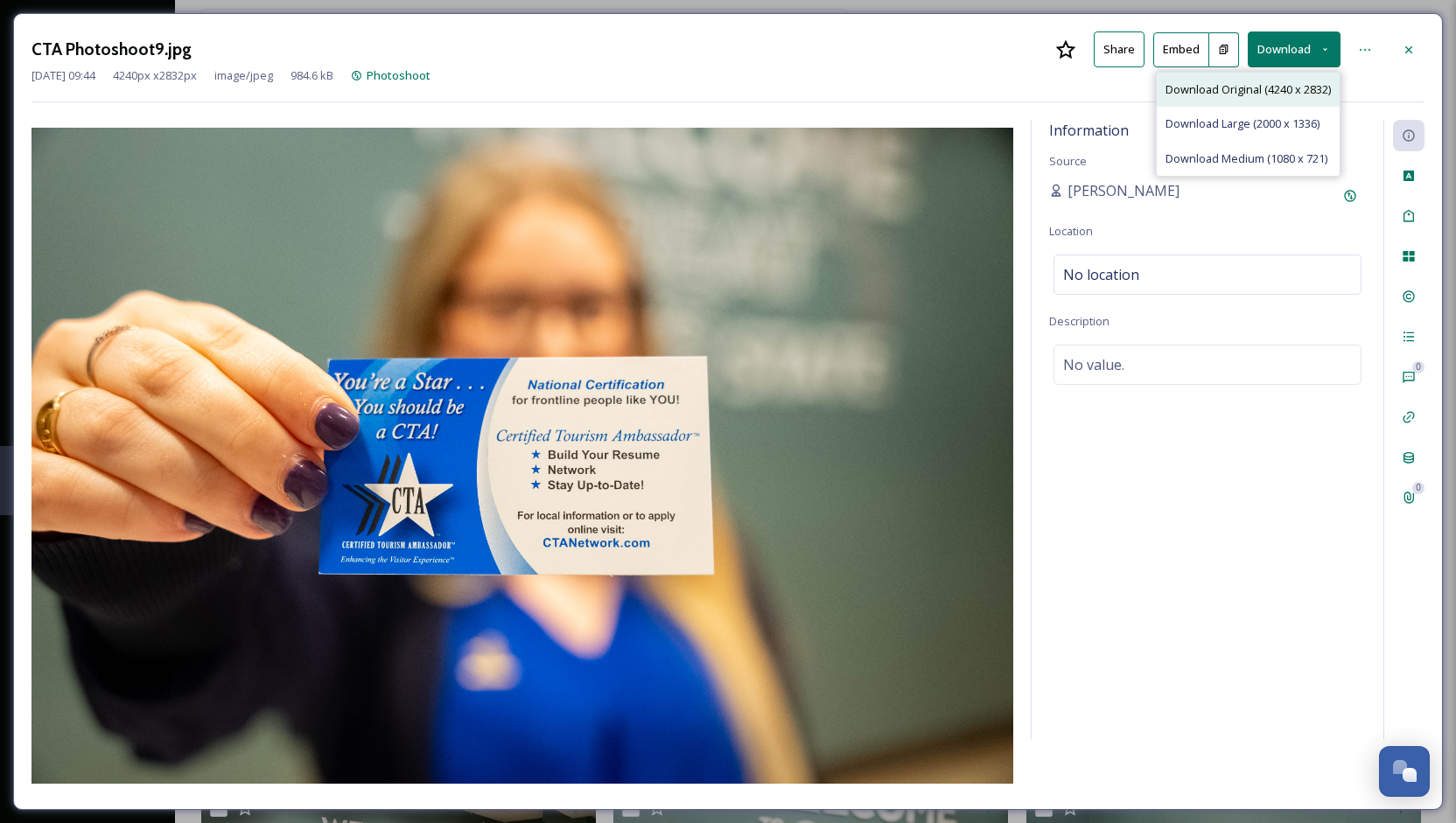
click at [1268, 85] on span "Download Original (4240 x 2832)" at bounding box center [1248, 90] width 165 height 17
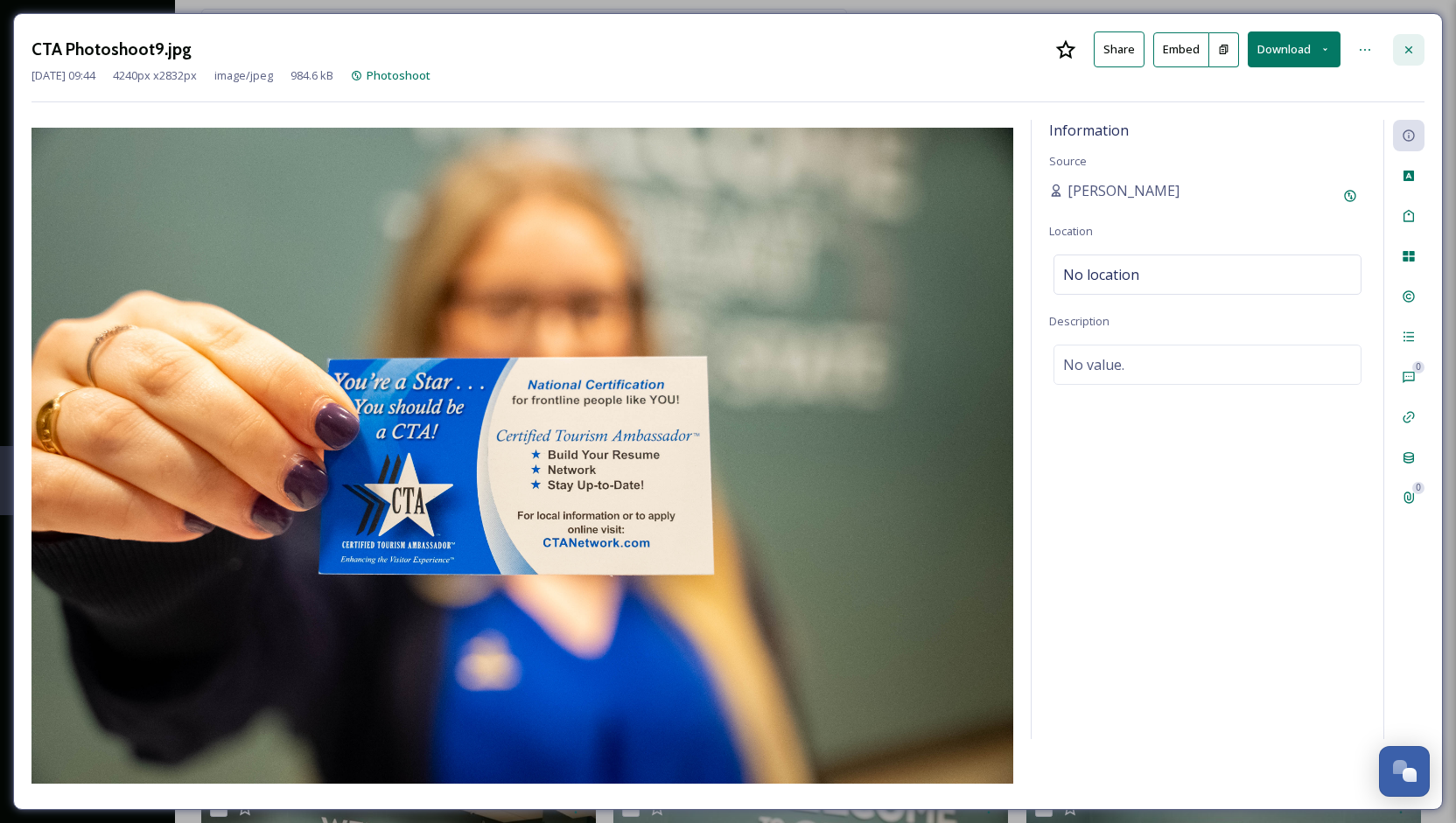
click at [1407, 52] on icon at bounding box center [1408, 49] width 14 height 14
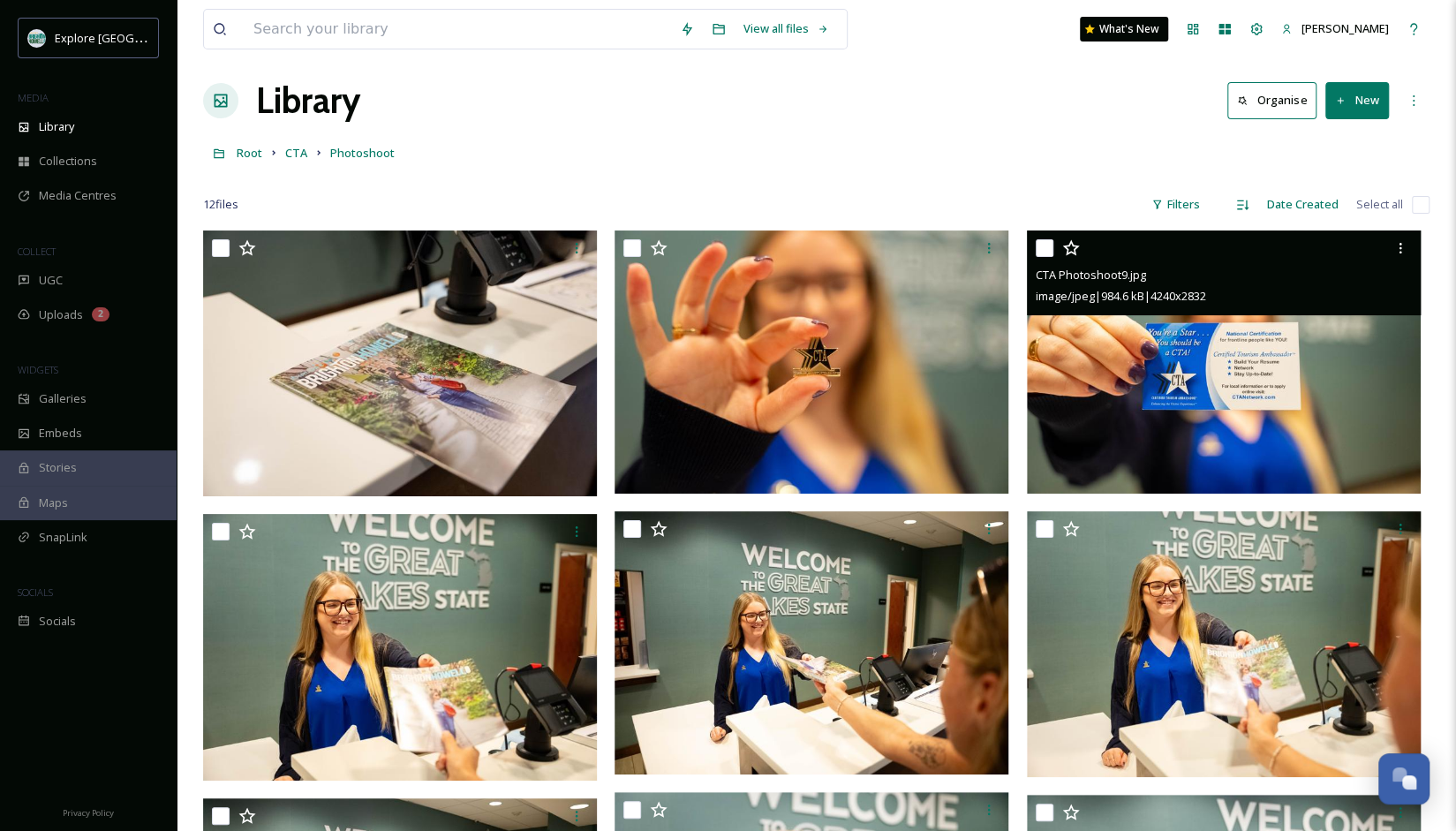
click at [410, 63] on div "View all files What's New [PERSON_NAME] Library Organise New Root CTA Photoshoo…" at bounding box center [816, 684] width 1279 height 1388
click at [402, 28] on input at bounding box center [458, 28] width 427 height 38
type input "ghost tour"
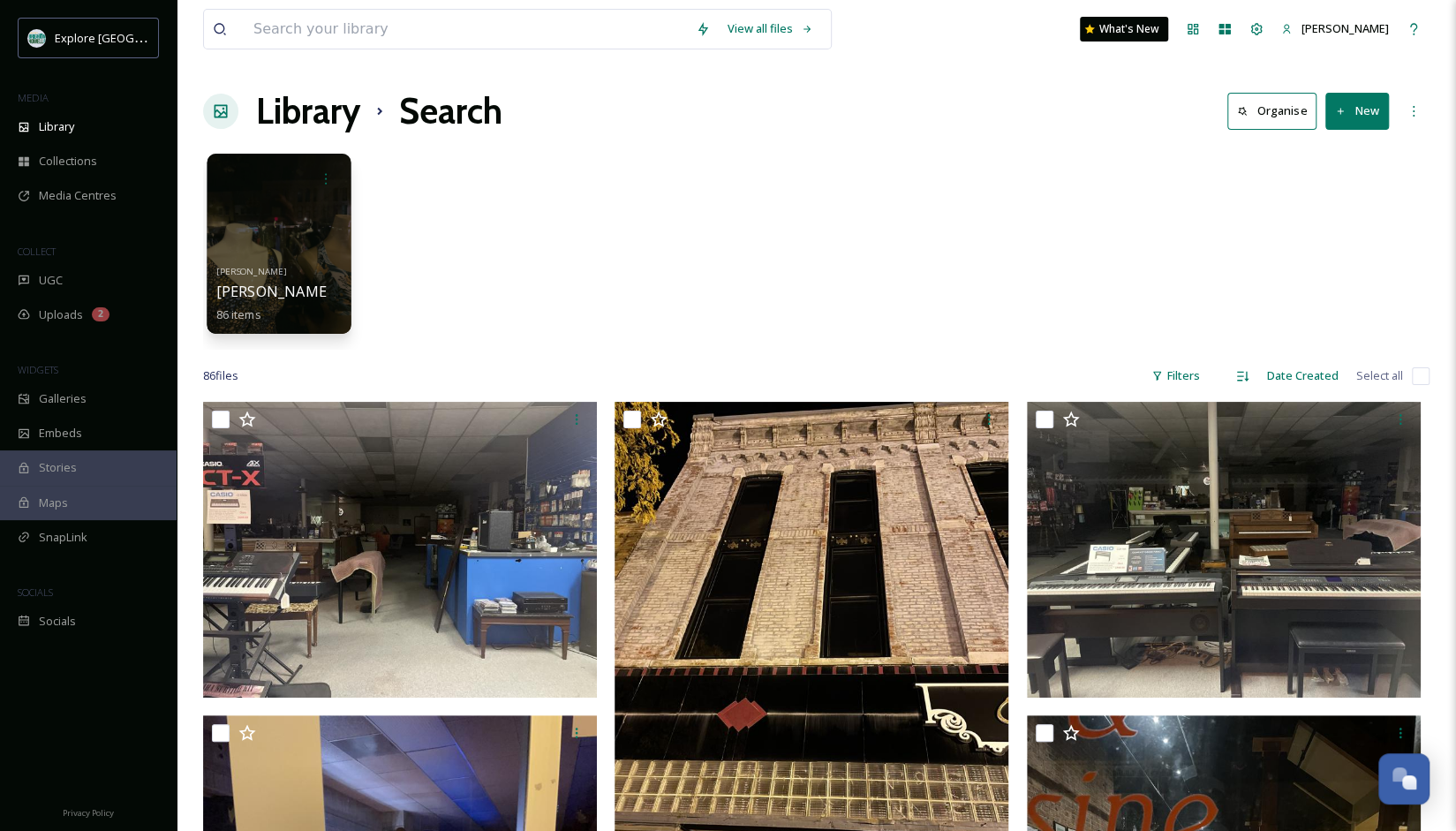
click at [323, 233] on div at bounding box center [278, 244] width 143 height 180
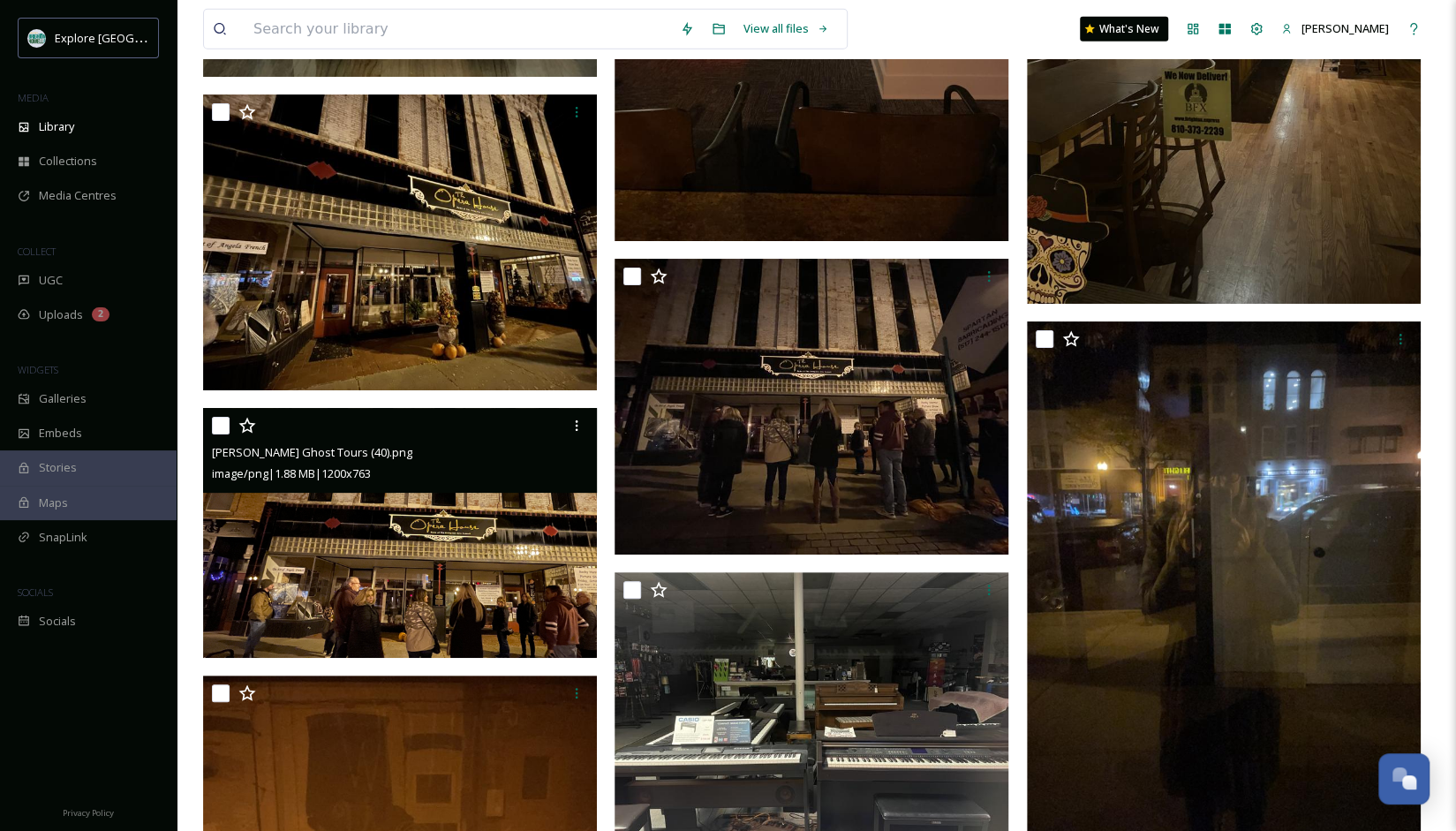
scroll to position [11797, 0]
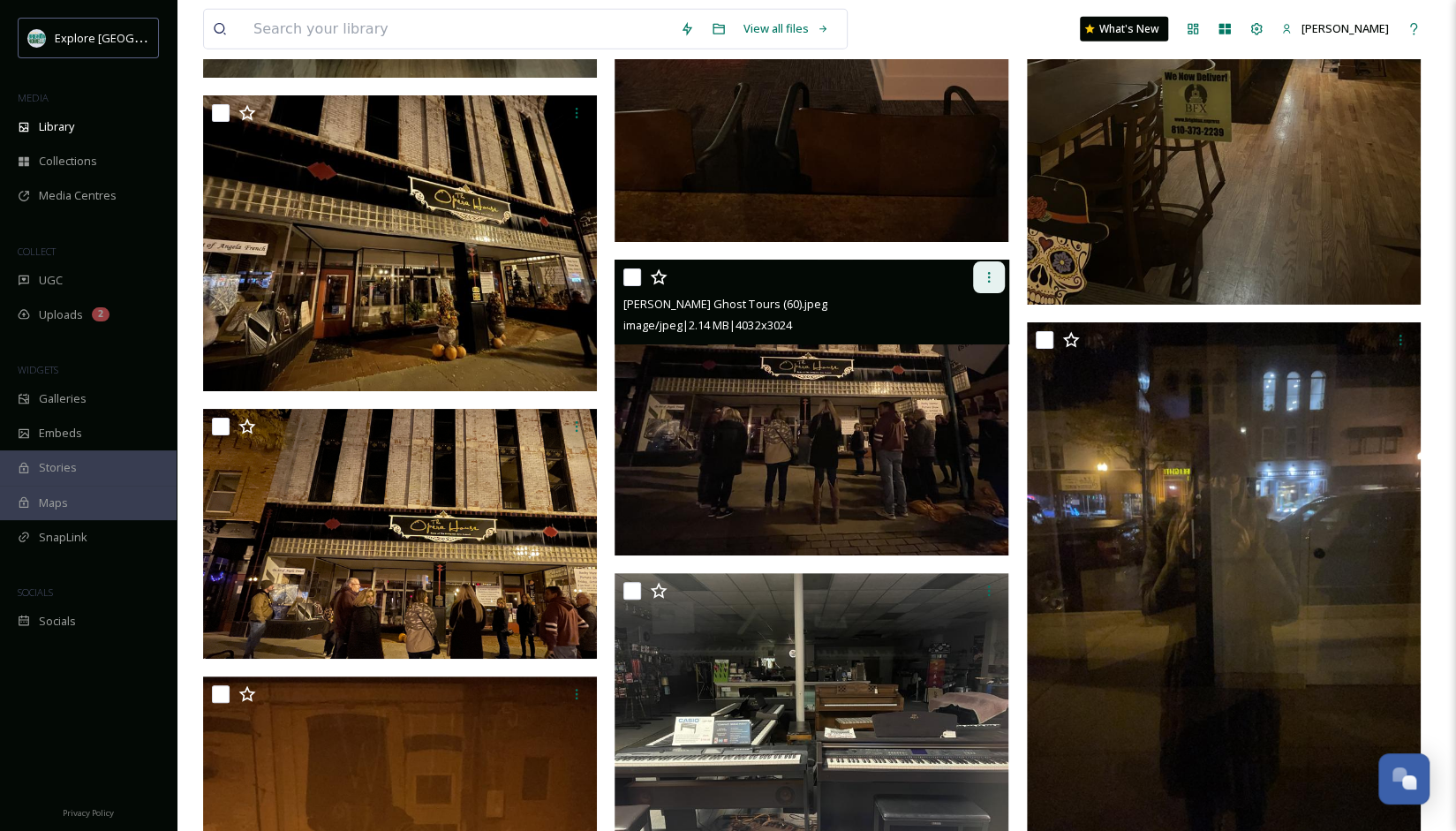
click at [982, 283] on icon at bounding box center [988, 277] width 14 height 14
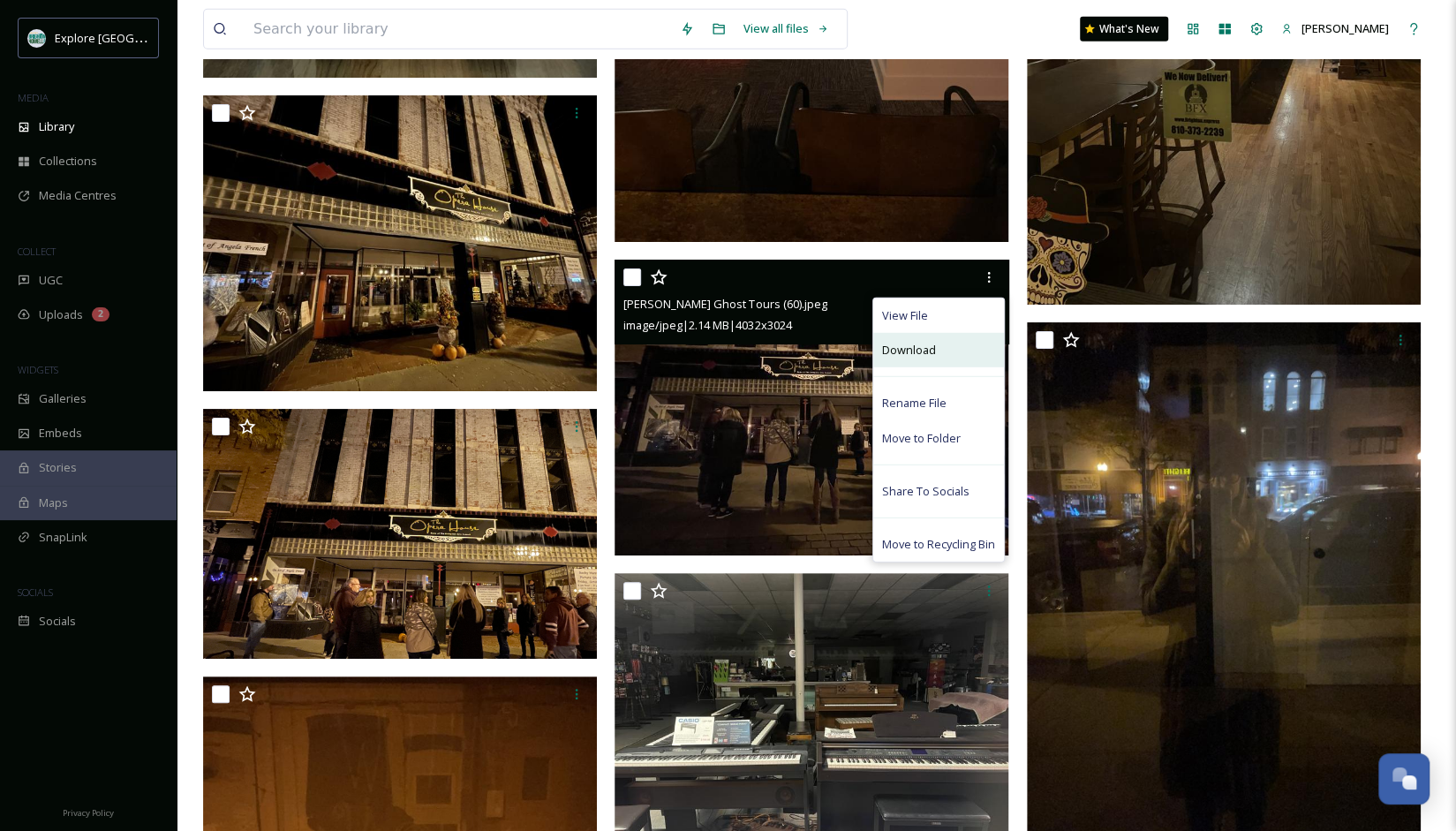
click at [953, 342] on div "Download" at bounding box center [938, 350] width 130 height 35
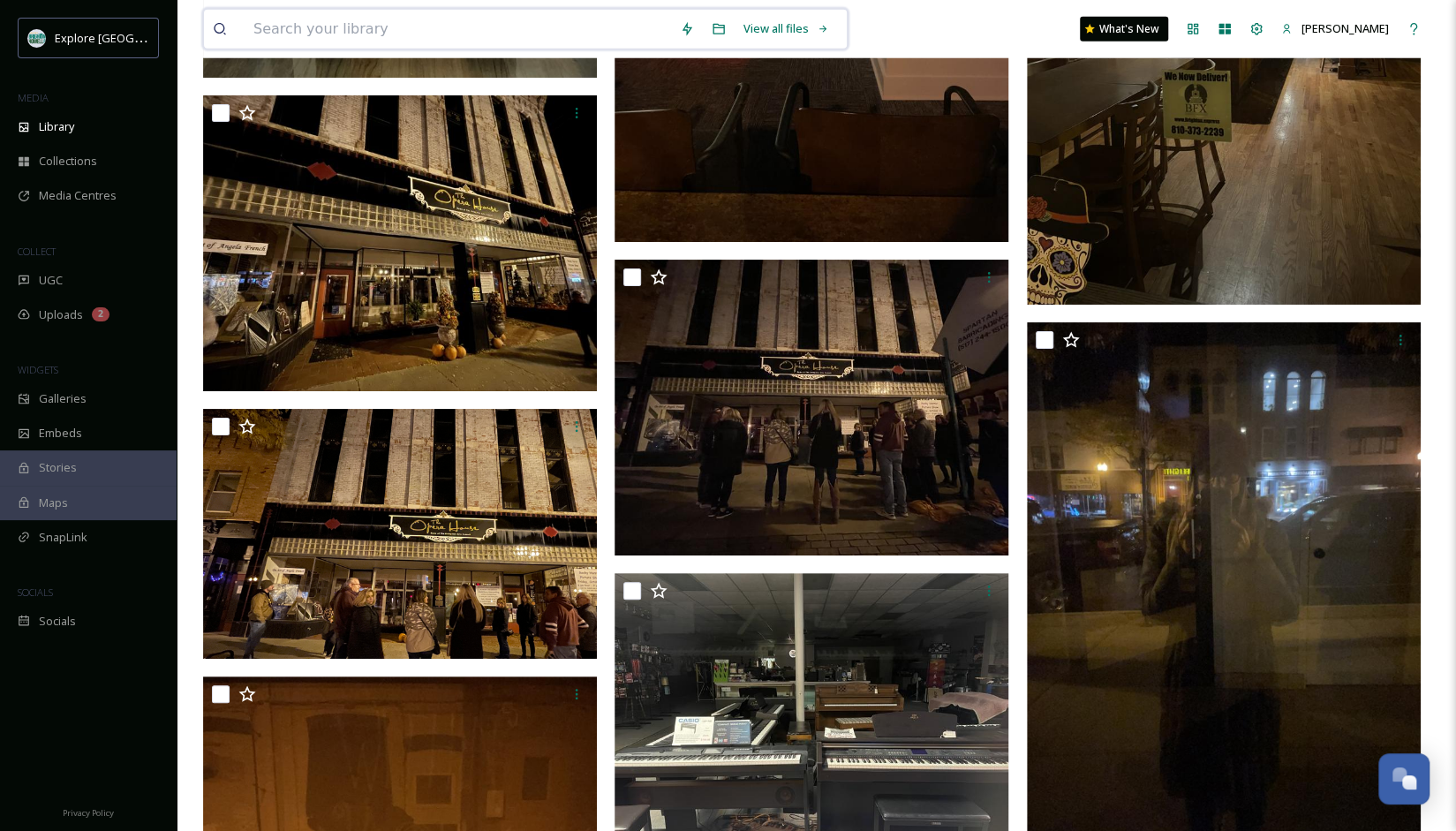
click at [489, 25] on input at bounding box center [458, 28] width 427 height 38
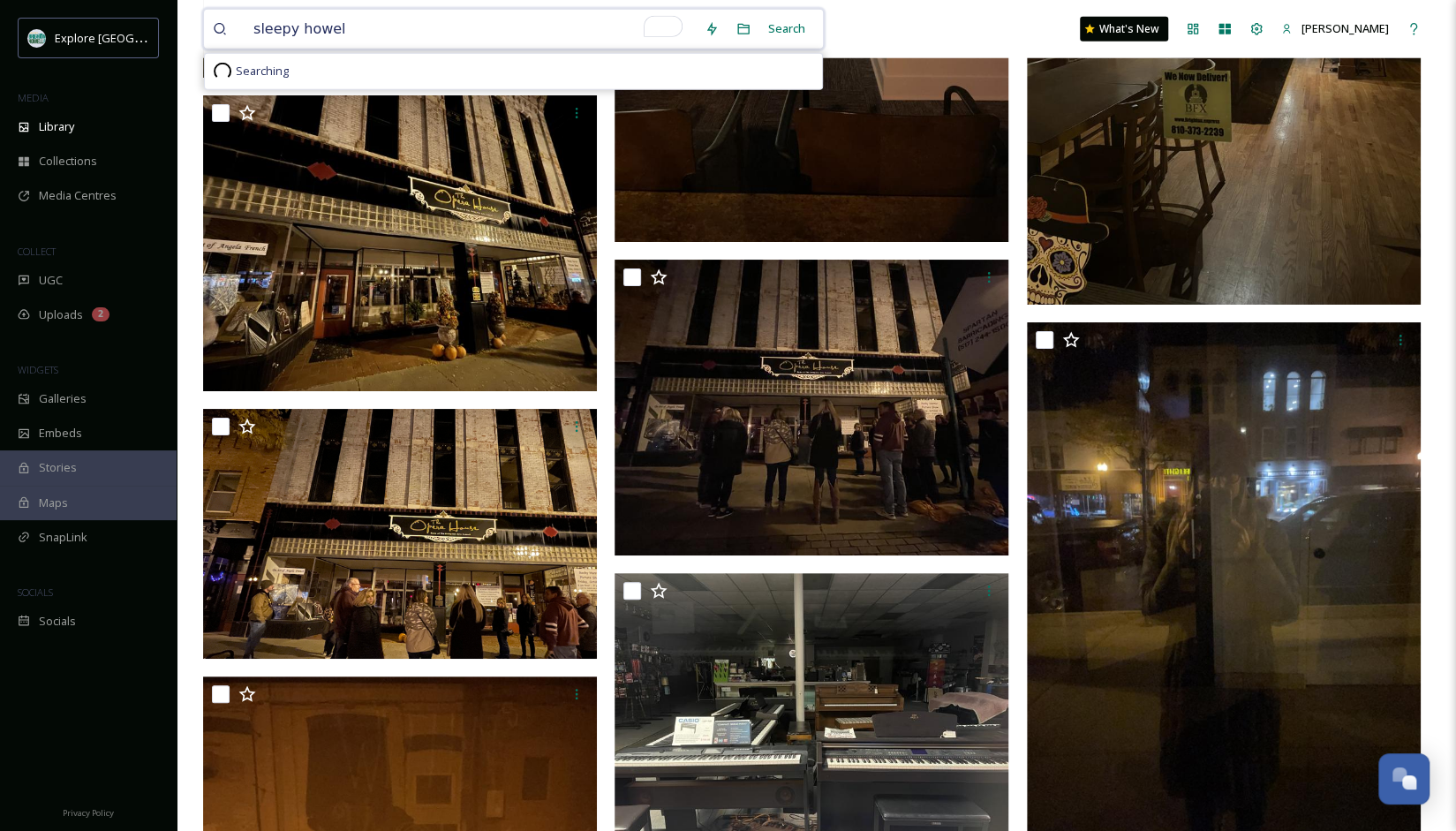
type input "[PERSON_NAME]"
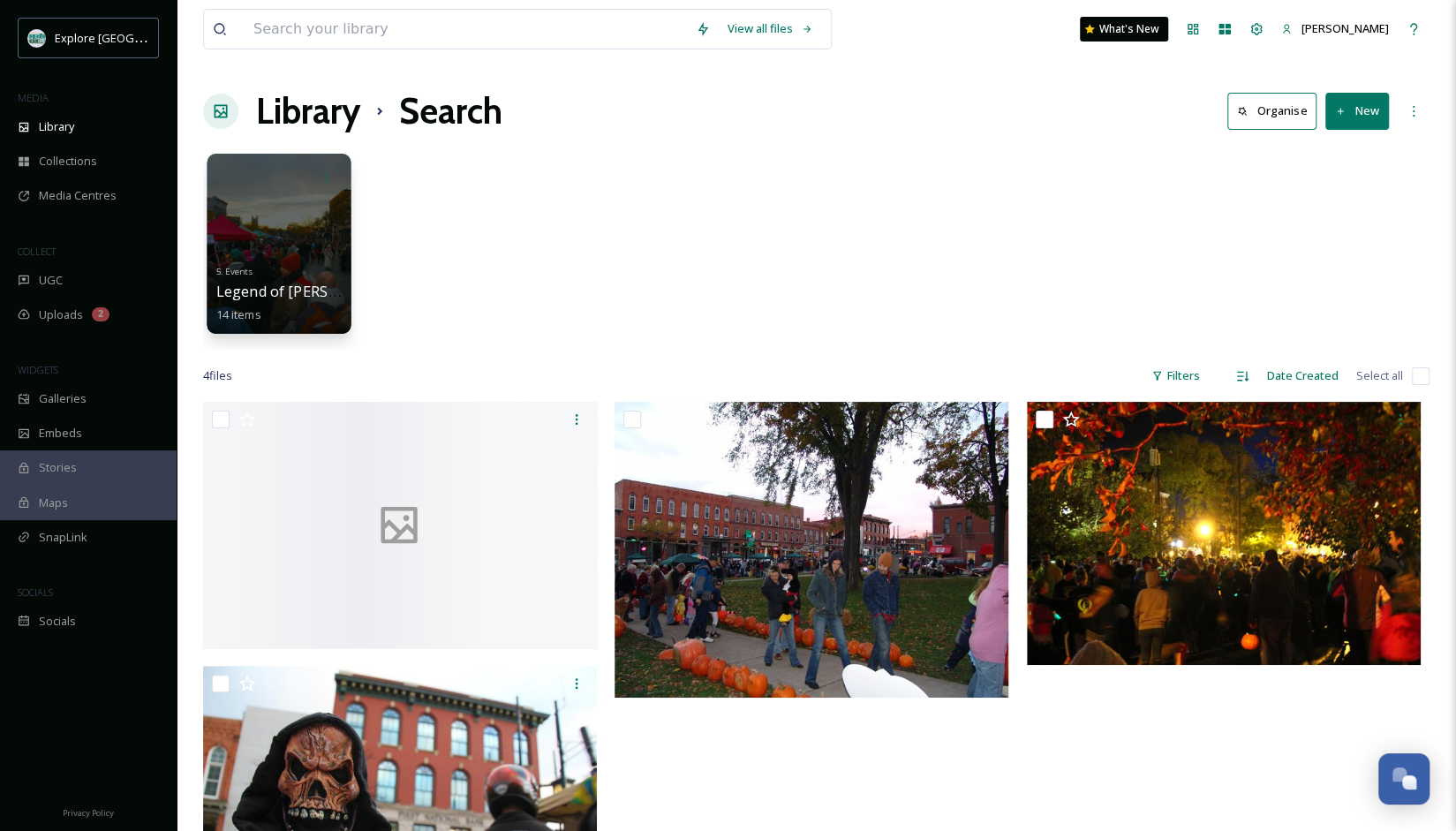
click at [249, 237] on div at bounding box center [278, 244] width 143 height 180
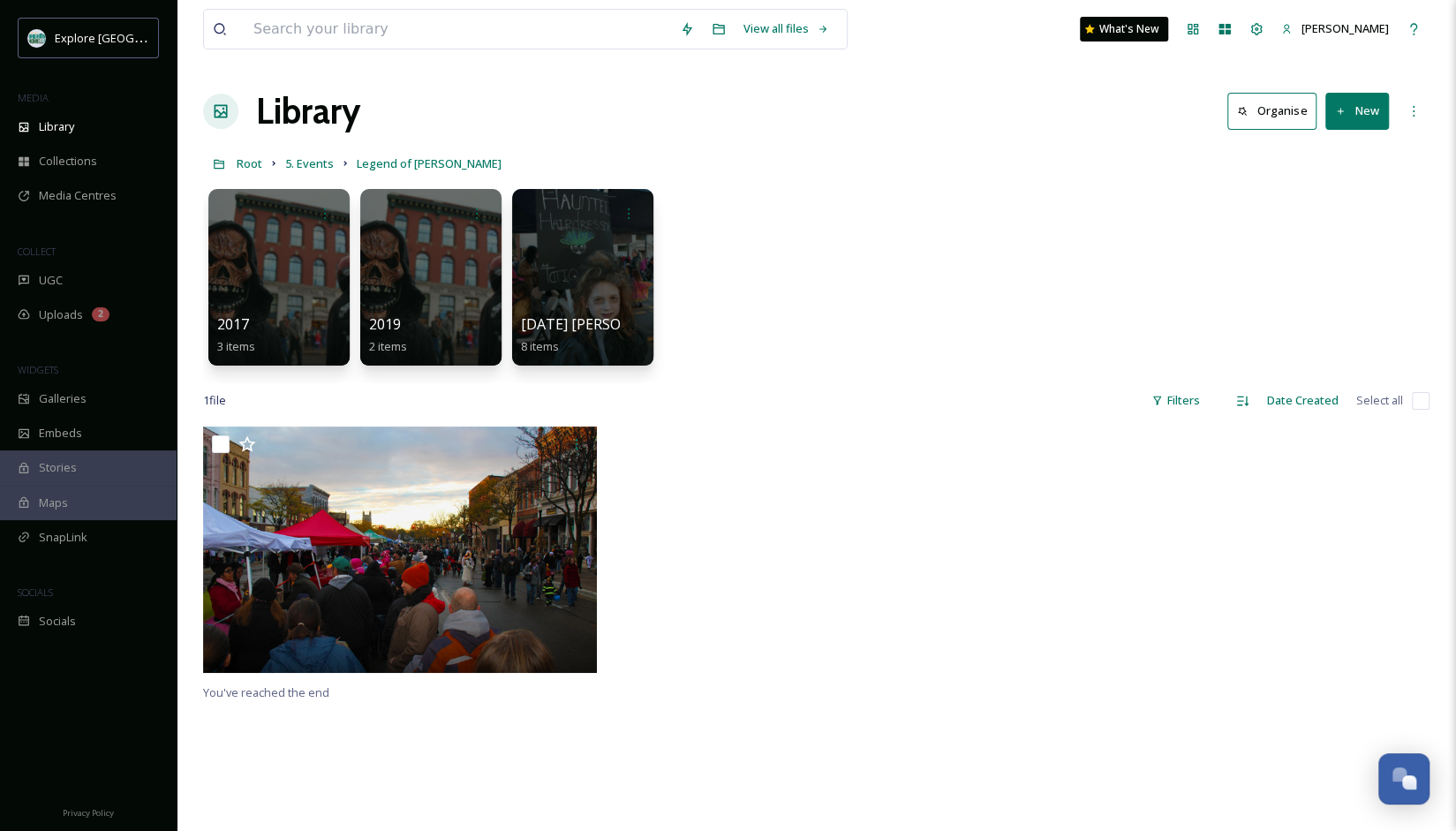
scroll to position [38, 0]
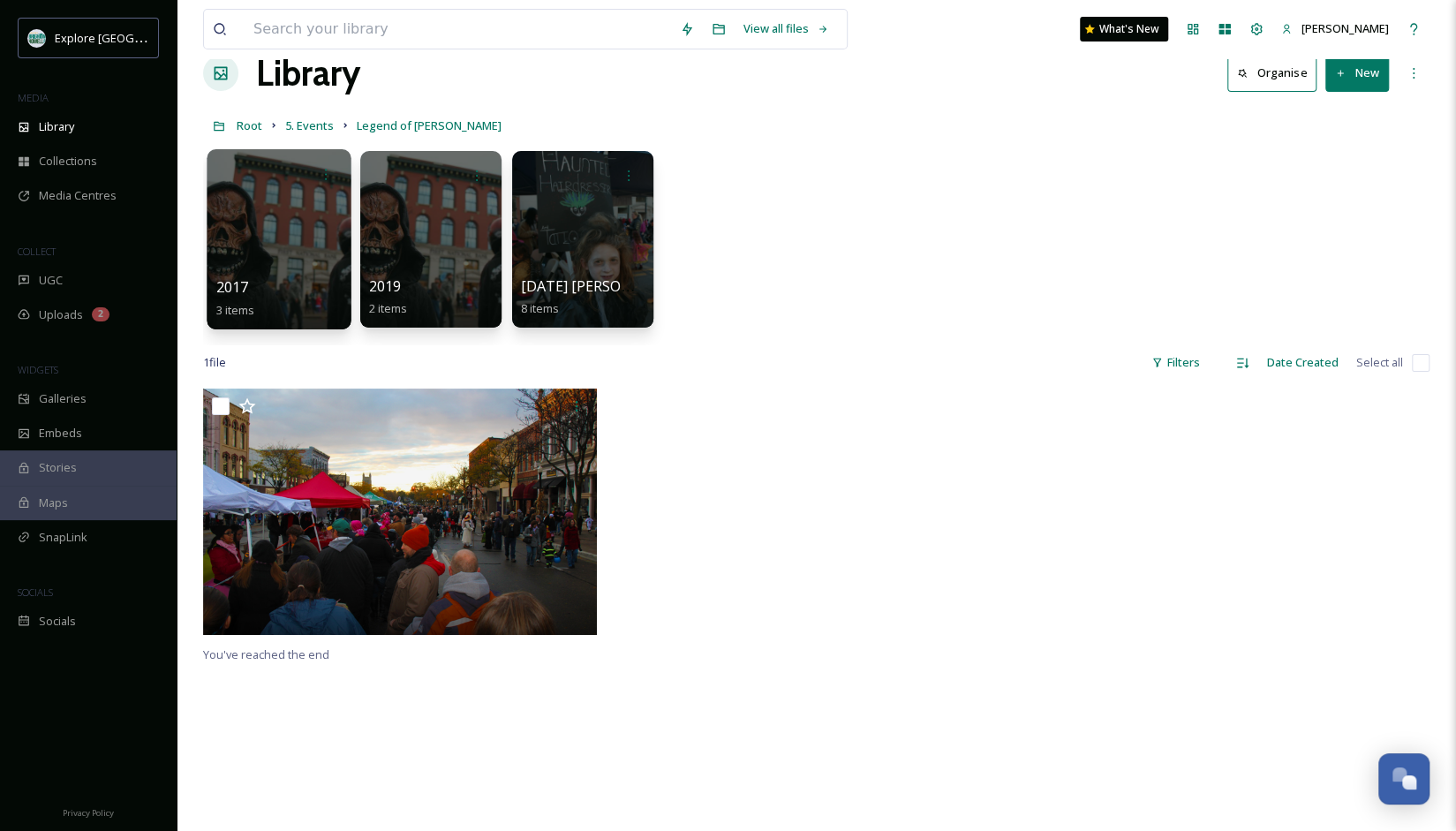
click at [312, 246] on div at bounding box center [278, 239] width 143 height 180
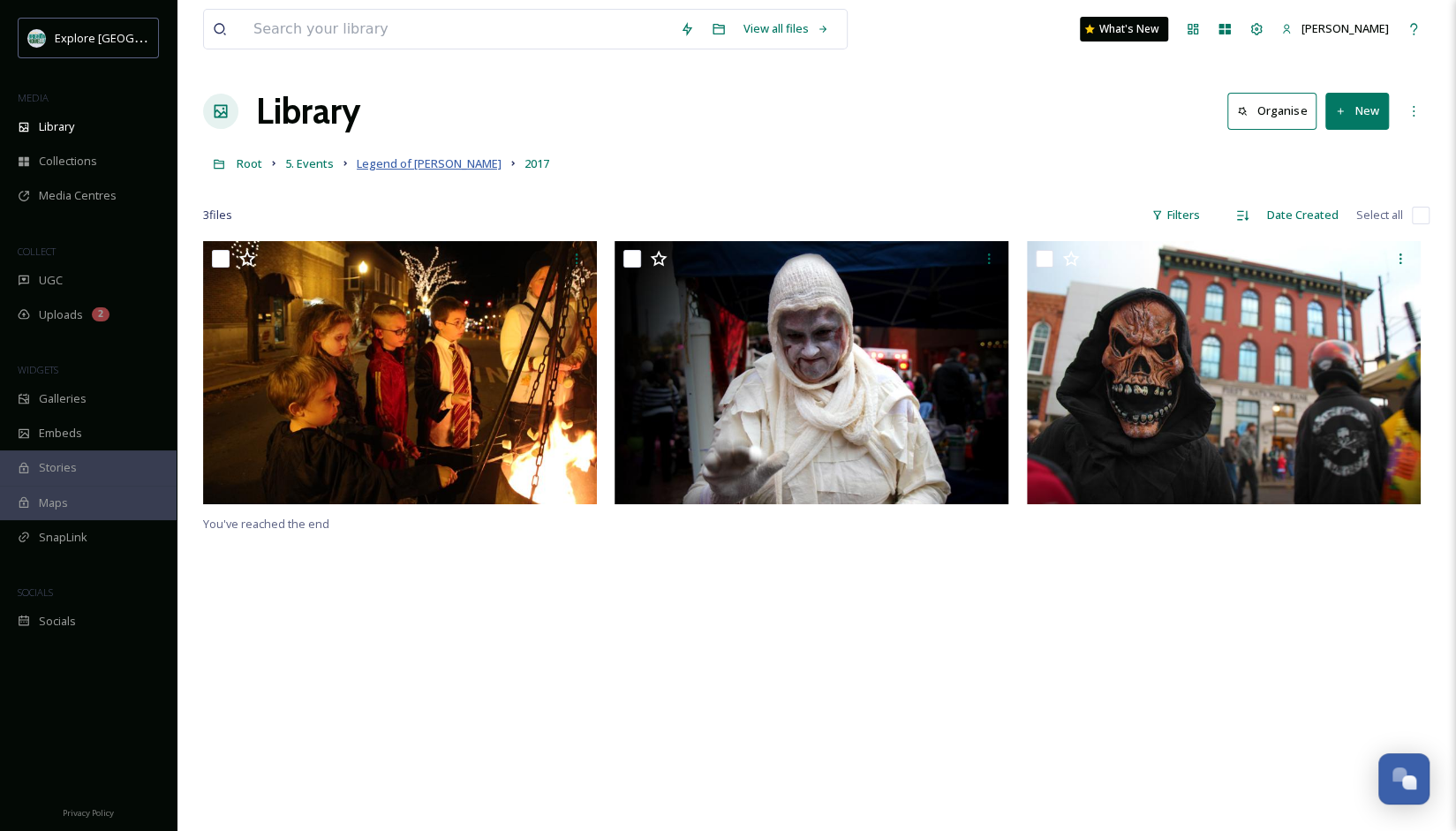
click at [413, 170] on span "Legend of [PERSON_NAME]" at bounding box center [428, 163] width 144 height 16
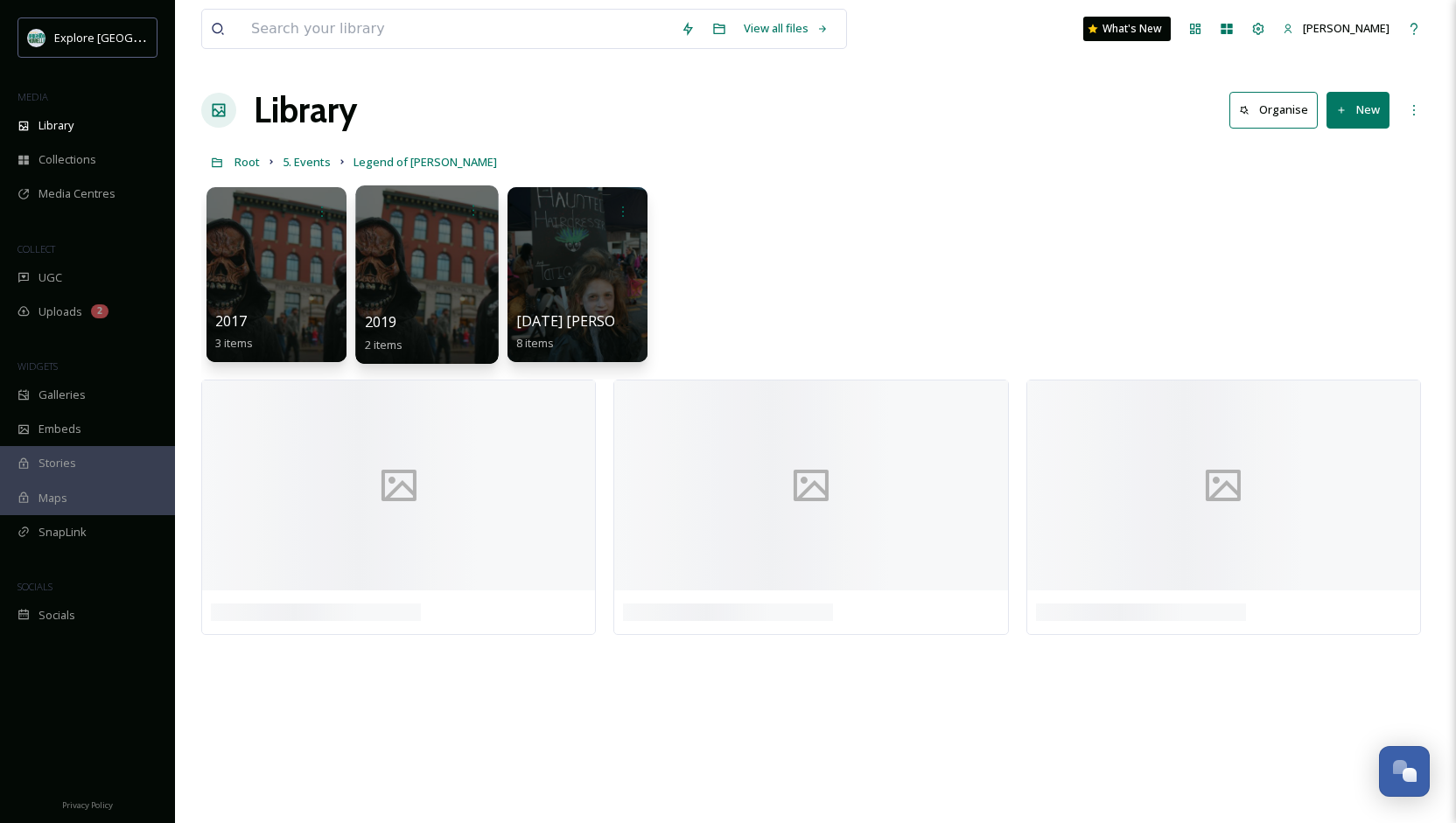
click at [461, 261] on div at bounding box center [426, 275] width 142 height 178
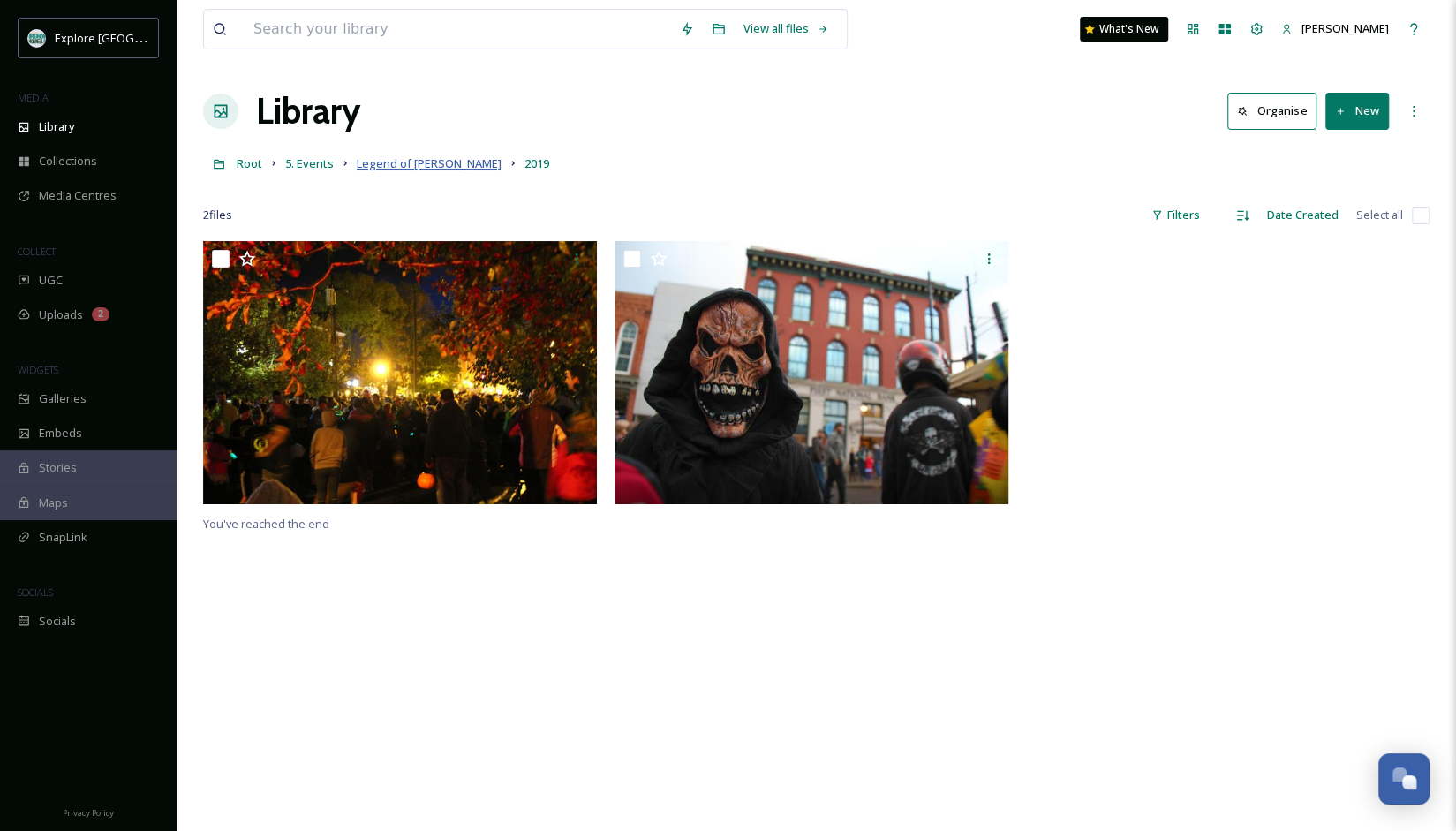
click at [406, 163] on span "Legend of [PERSON_NAME]" at bounding box center [428, 163] width 144 height 16
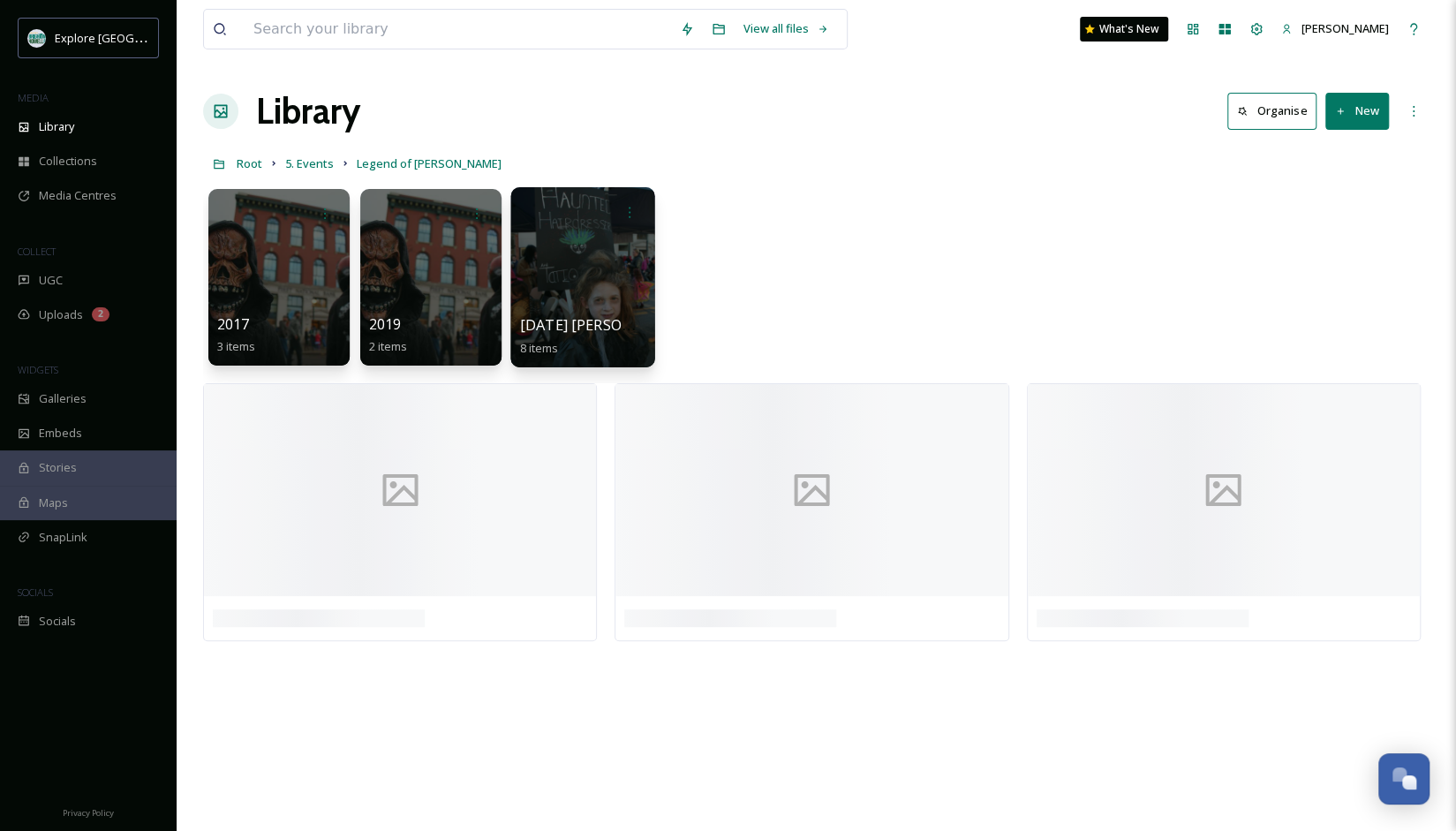
click at [576, 266] on div at bounding box center [581, 278] width 143 height 180
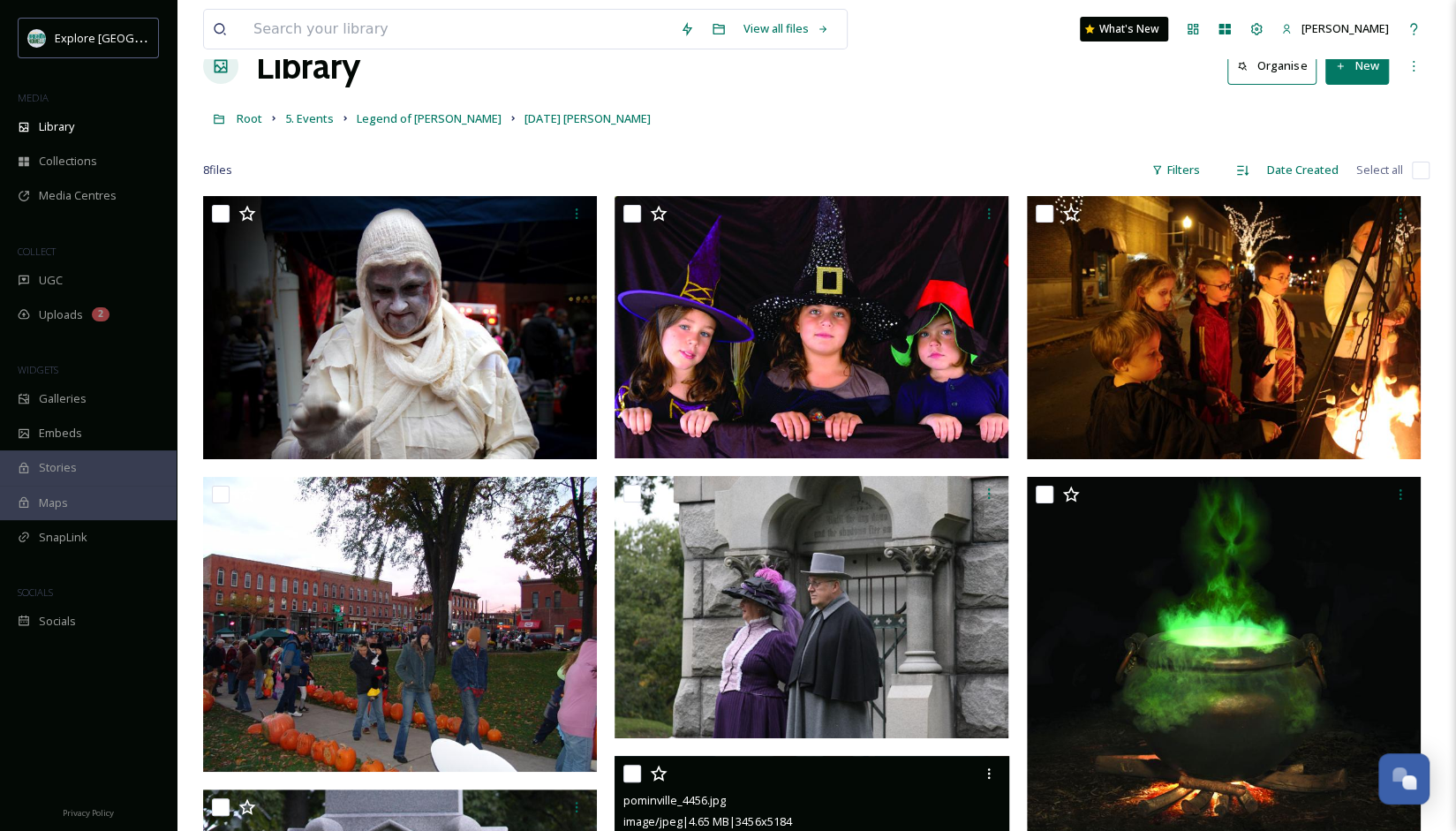
scroll to position [44, 0]
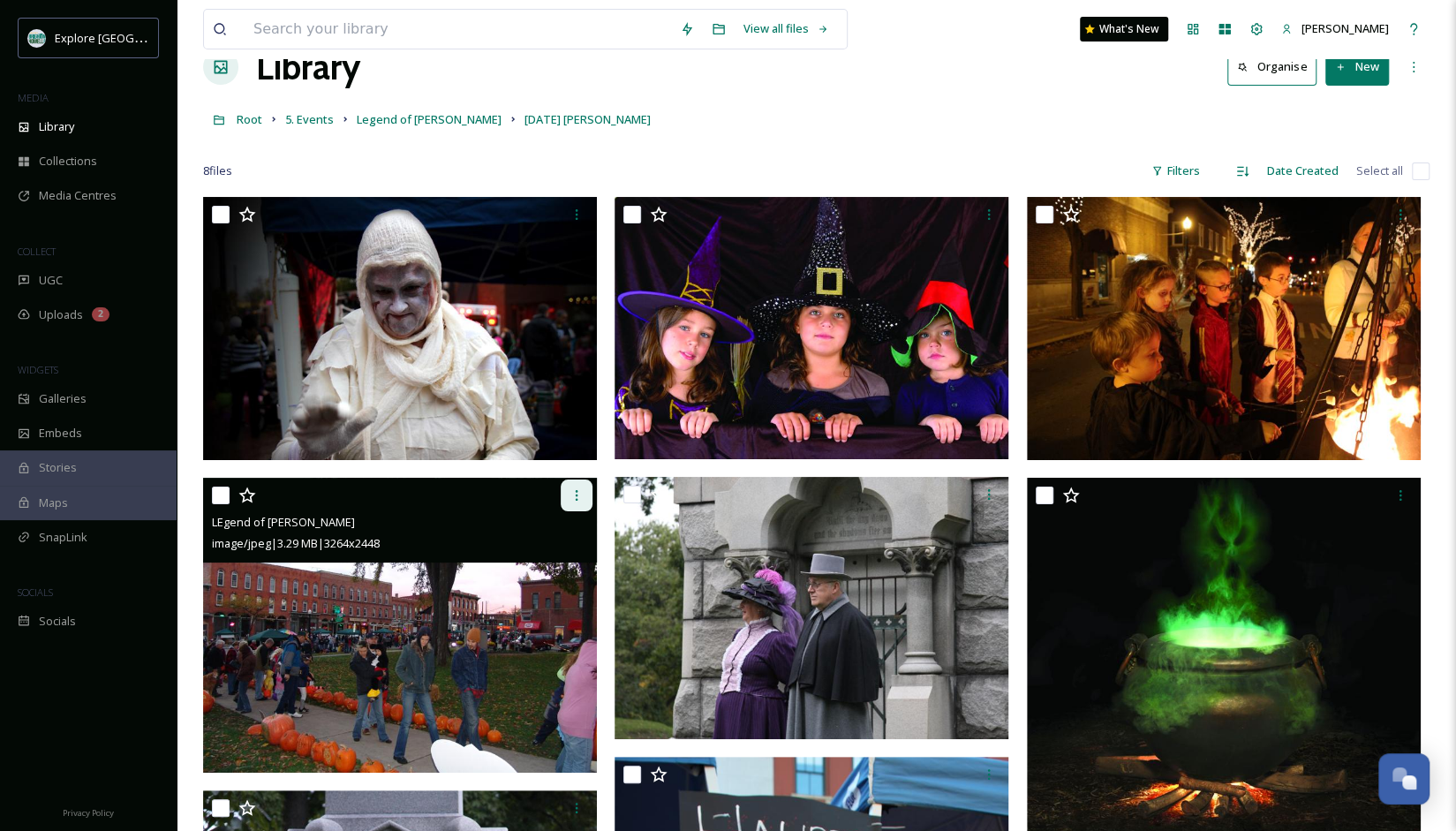
click at [566, 505] on div at bounding box center [577, 495] width 32 height 32
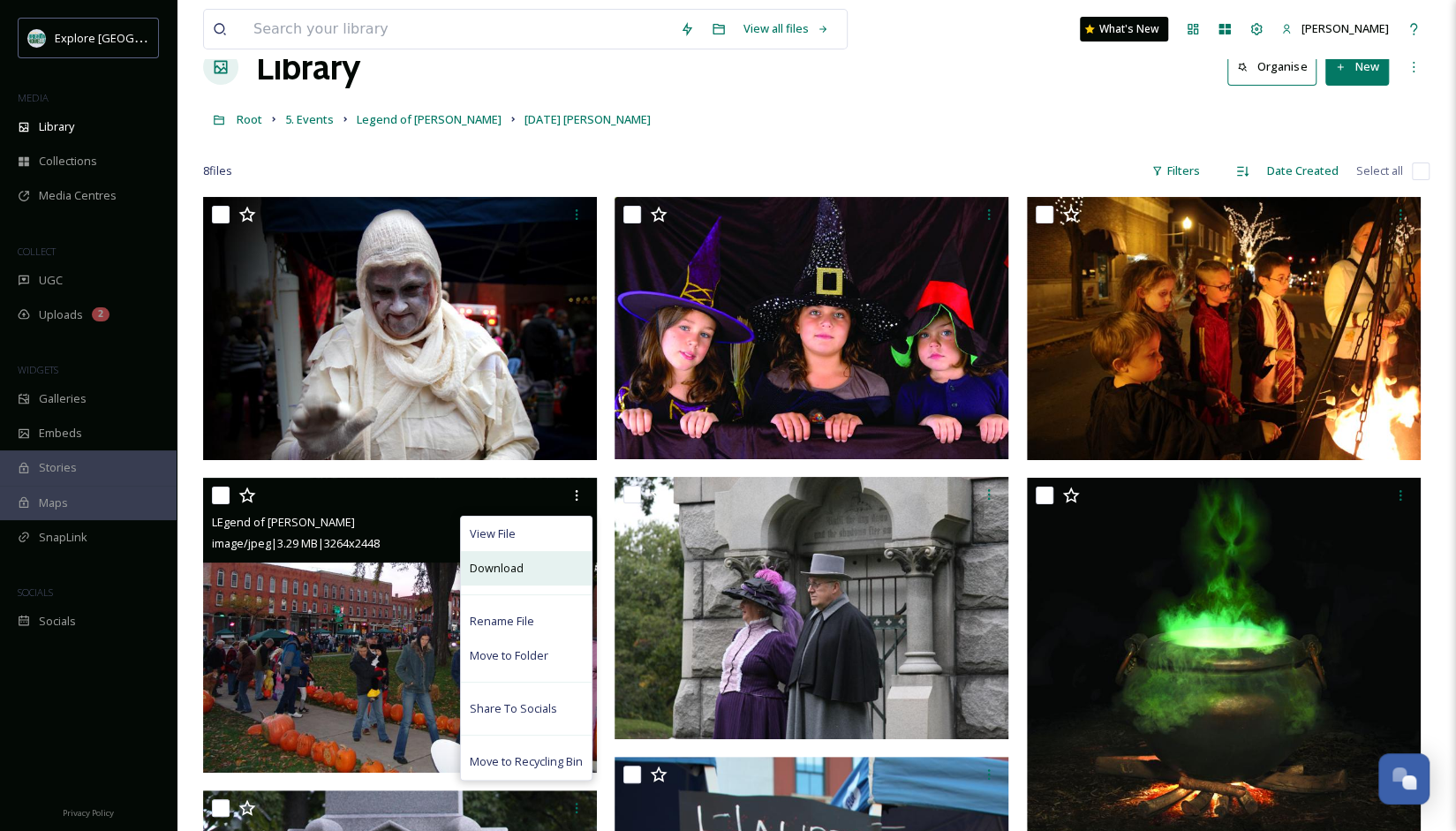
click at [533, 565] on div "Download" at bounding box center [525, 567] width 130 height 35
